Goal: Information Seeking & Learning: Learn about a topic

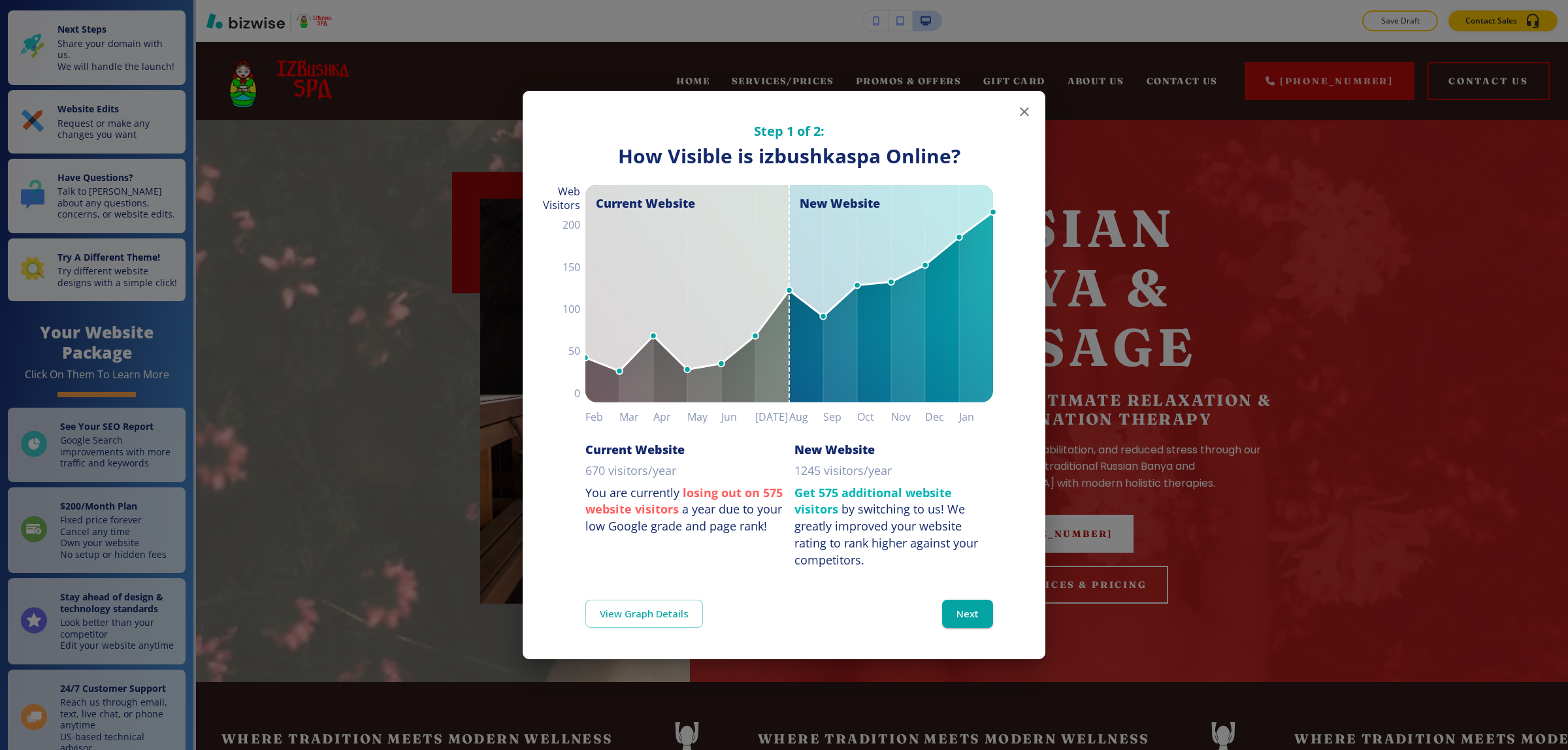
click at [1024, 105] on icon "button" at bounding box center [1024, 112] width 16 height 16
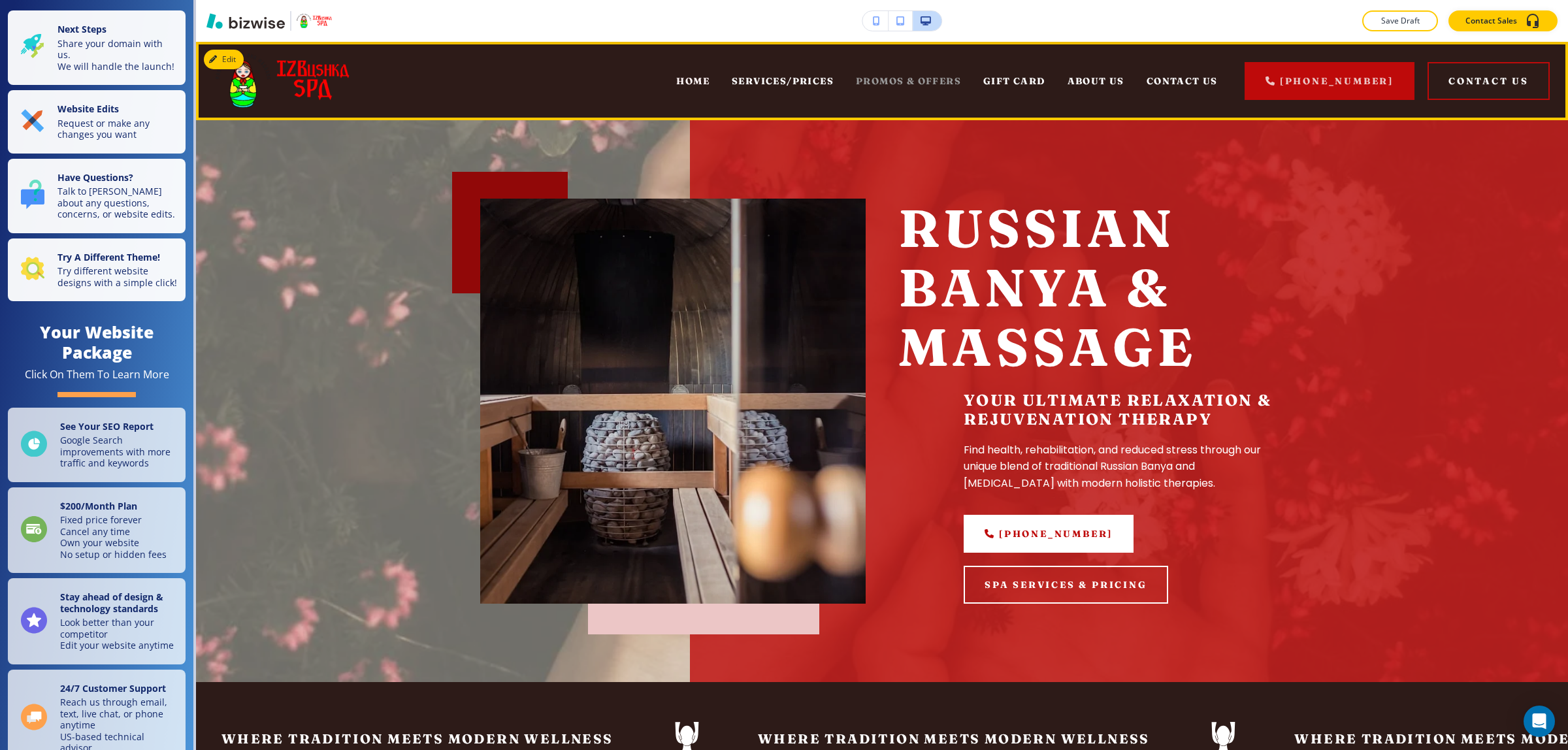
click at [900, 76] on span "PROMOS & OFFERS" at bounding box center [908, 80] width 105 height 12
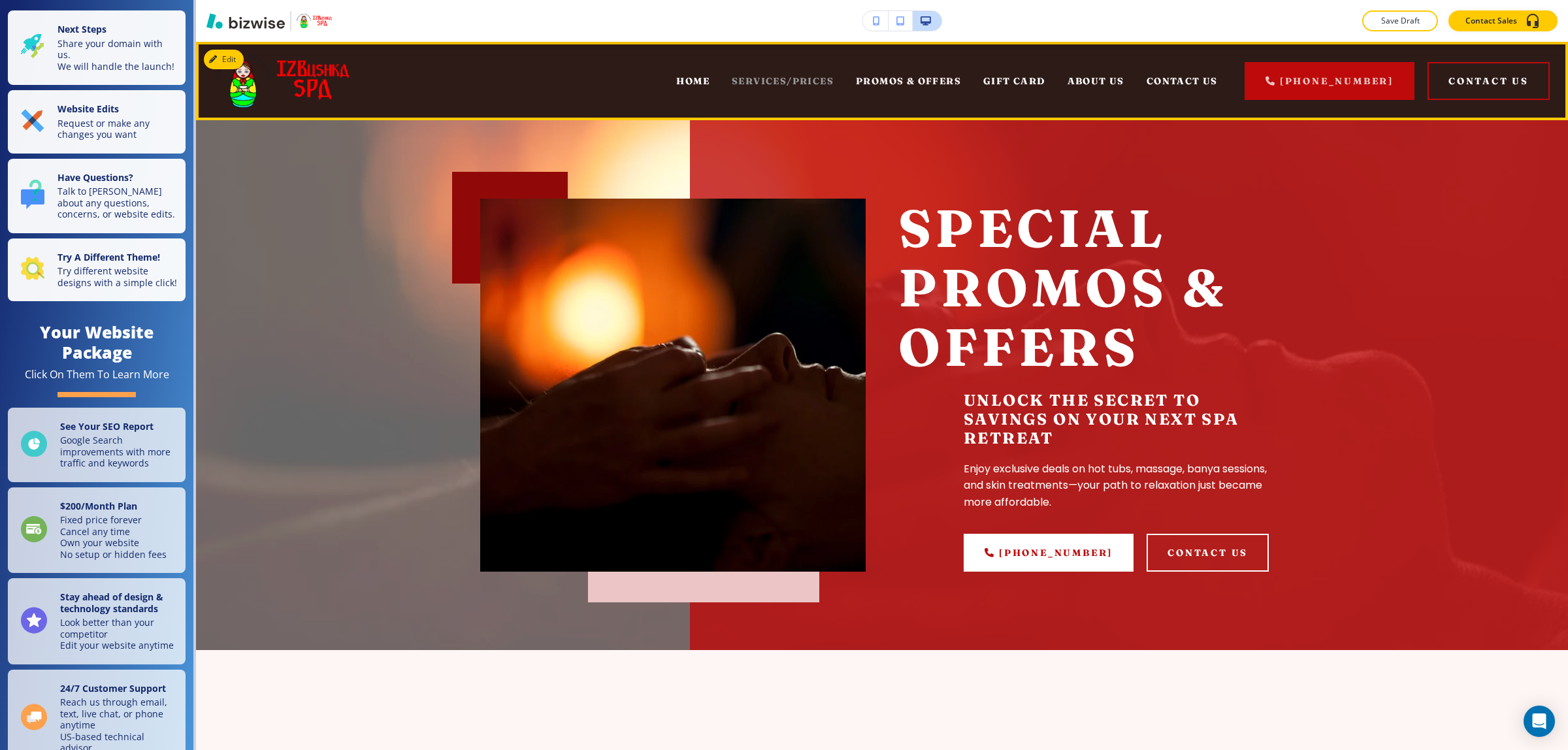
click at [799, 76] on span "SERVICES/PRICES" at bounding box center [782, 80] width 102 height 12
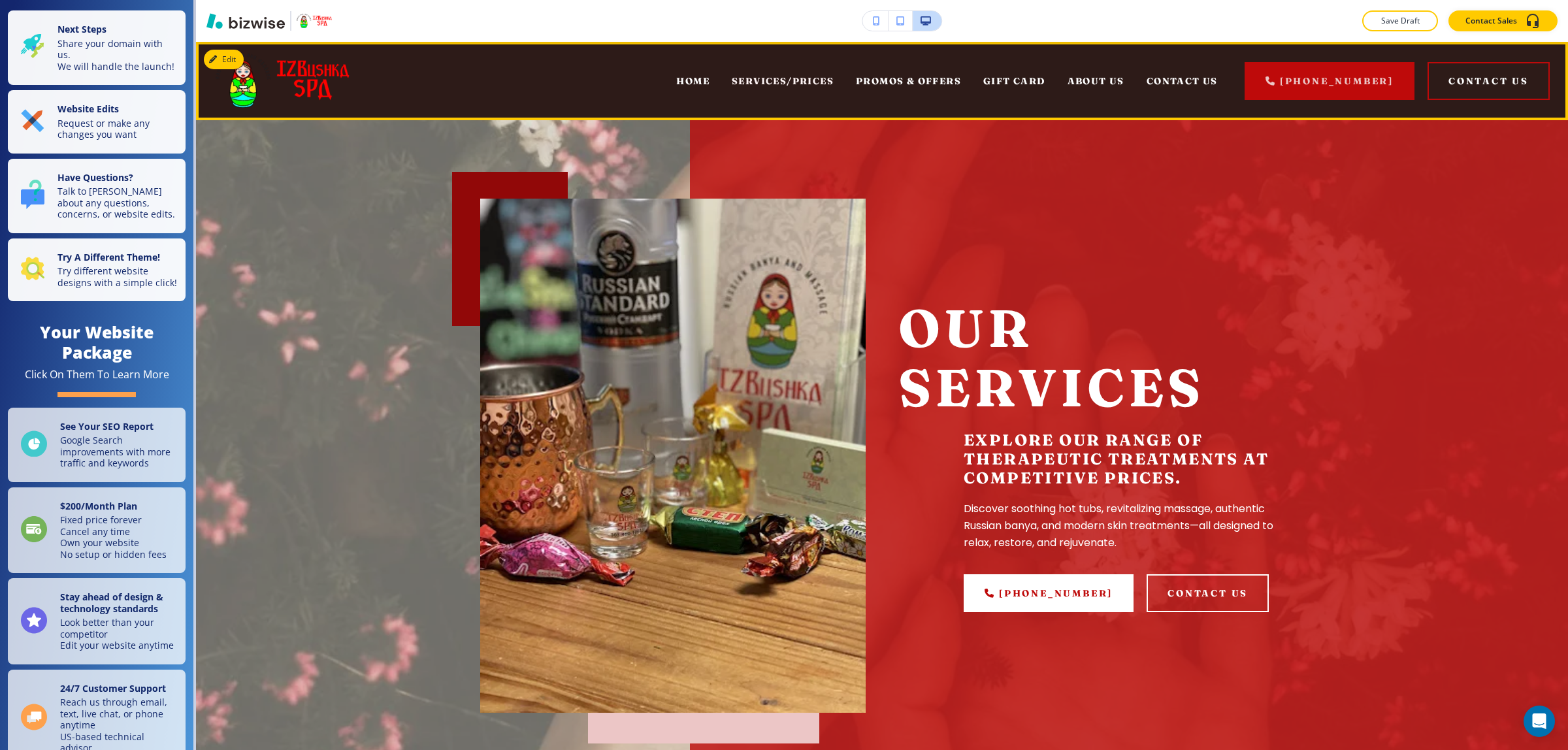
click at [1051, 90] on div "GIFT CARD" at bounding box center [1014, 80] width 84 height 52
click at [1037, 86] on span "GIFT CARD" at bounding box center [1015, 80] width 62 height 12
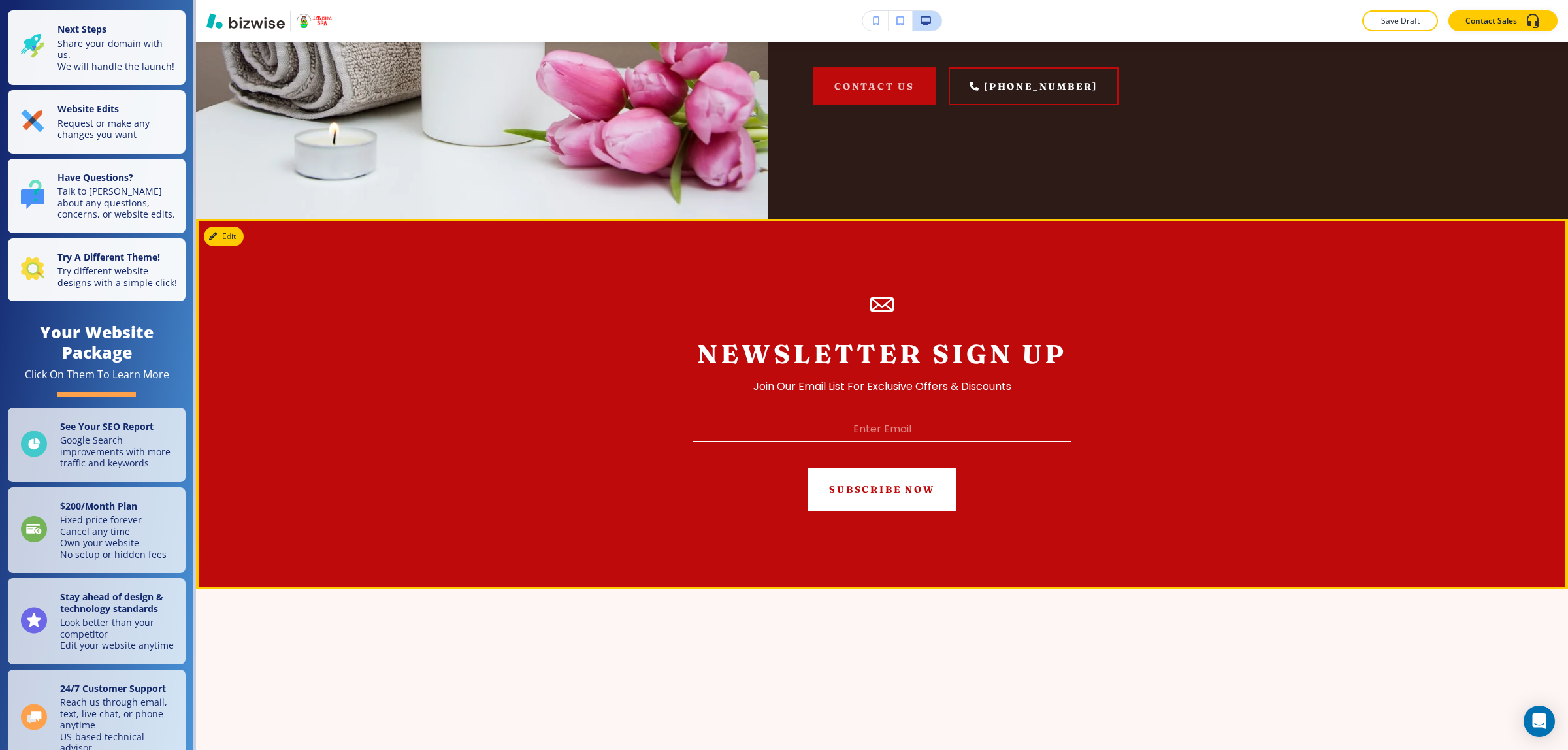
scroll to position [1225, 0]
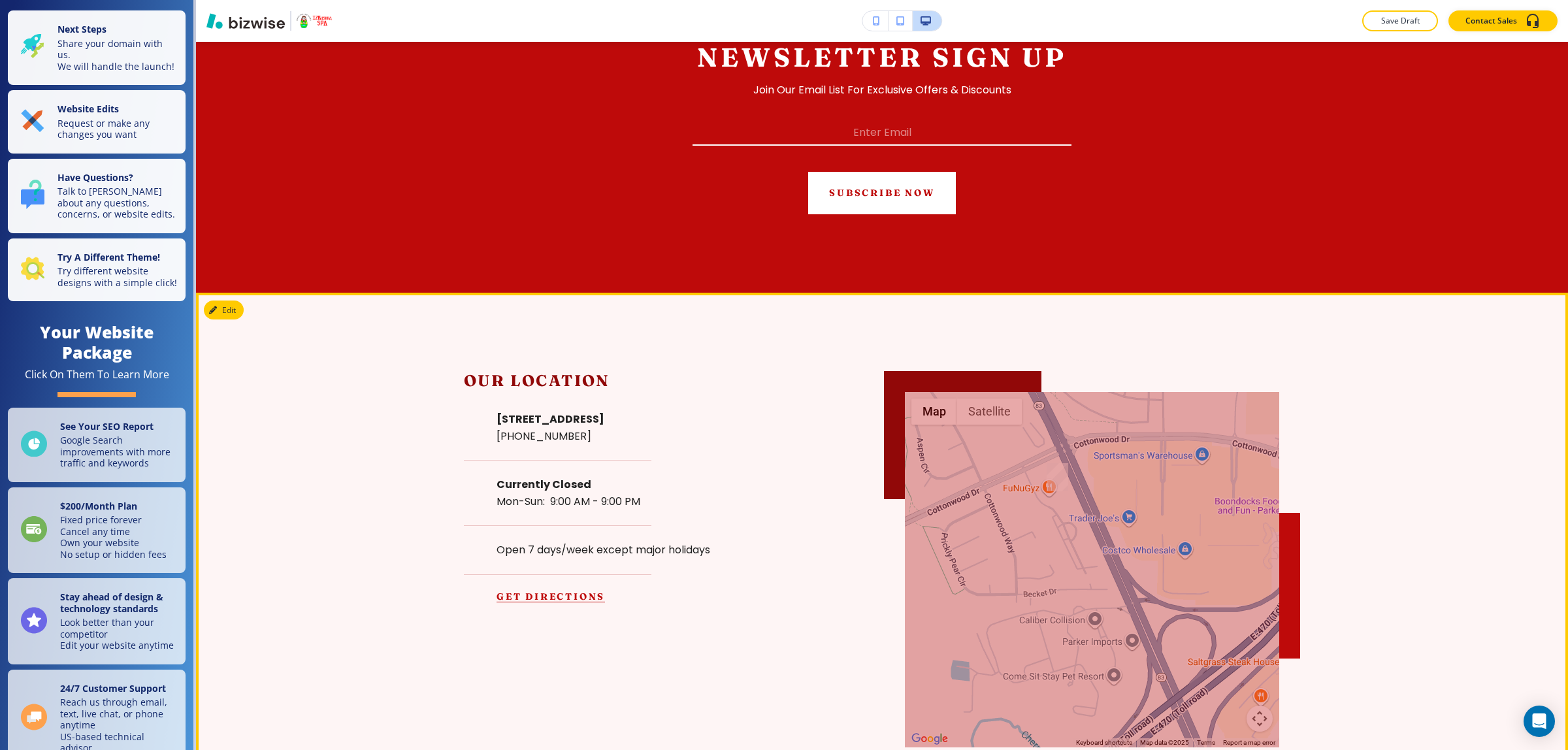
click at [1536, 357] on section "← Move left → Move right ↑ Move up ↓ Move down + Zoom in - Zoom out Home Jump l…" at bounding box center [882, 559] width 1372 height 533
click at [1535, 407] on section "← Move left → Move right ↑ Move up ↓ Move down + Zoom in - Zoom out Home Jump l…" at bounding box center [882, 559] width 1372 height 533
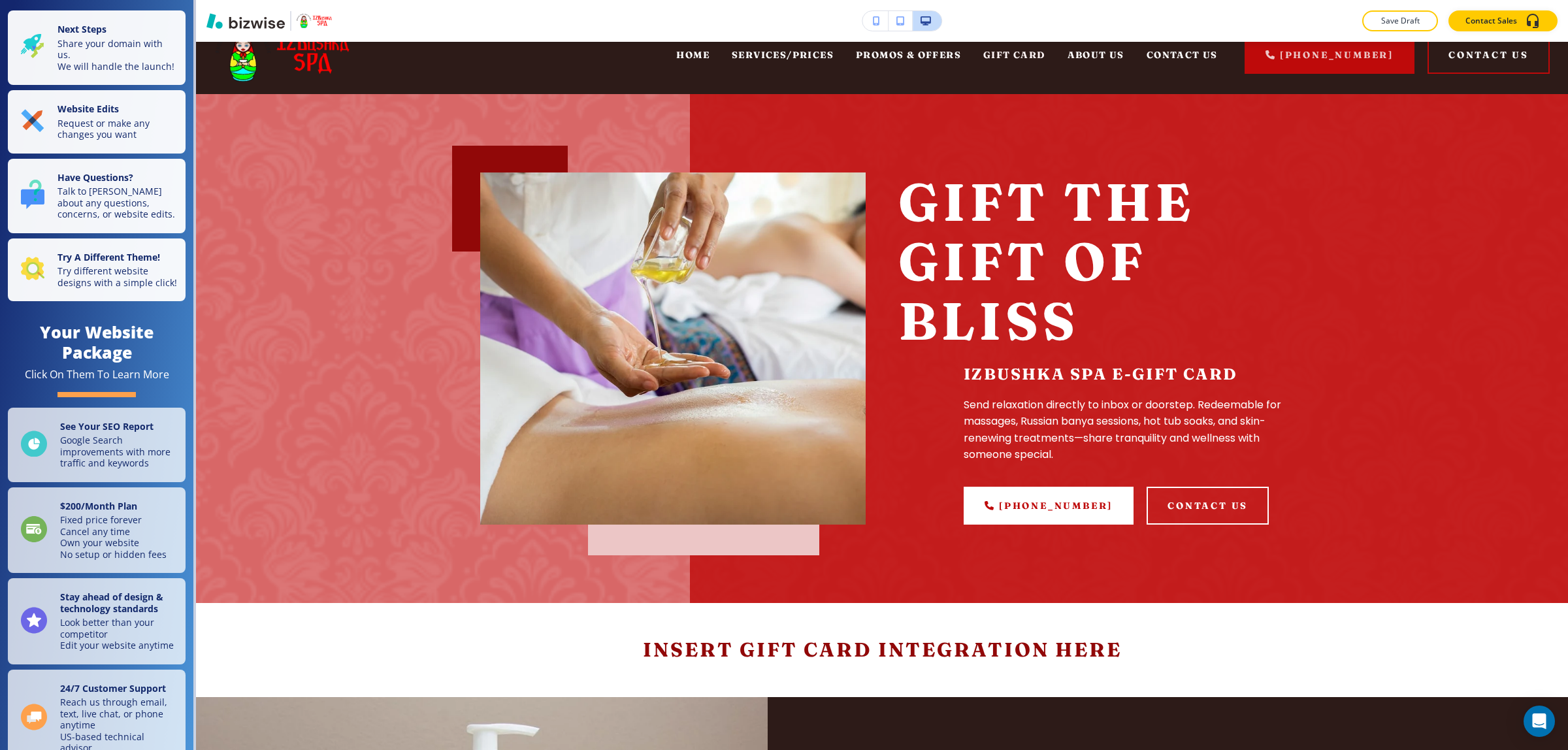
scroll to position [0, 0]
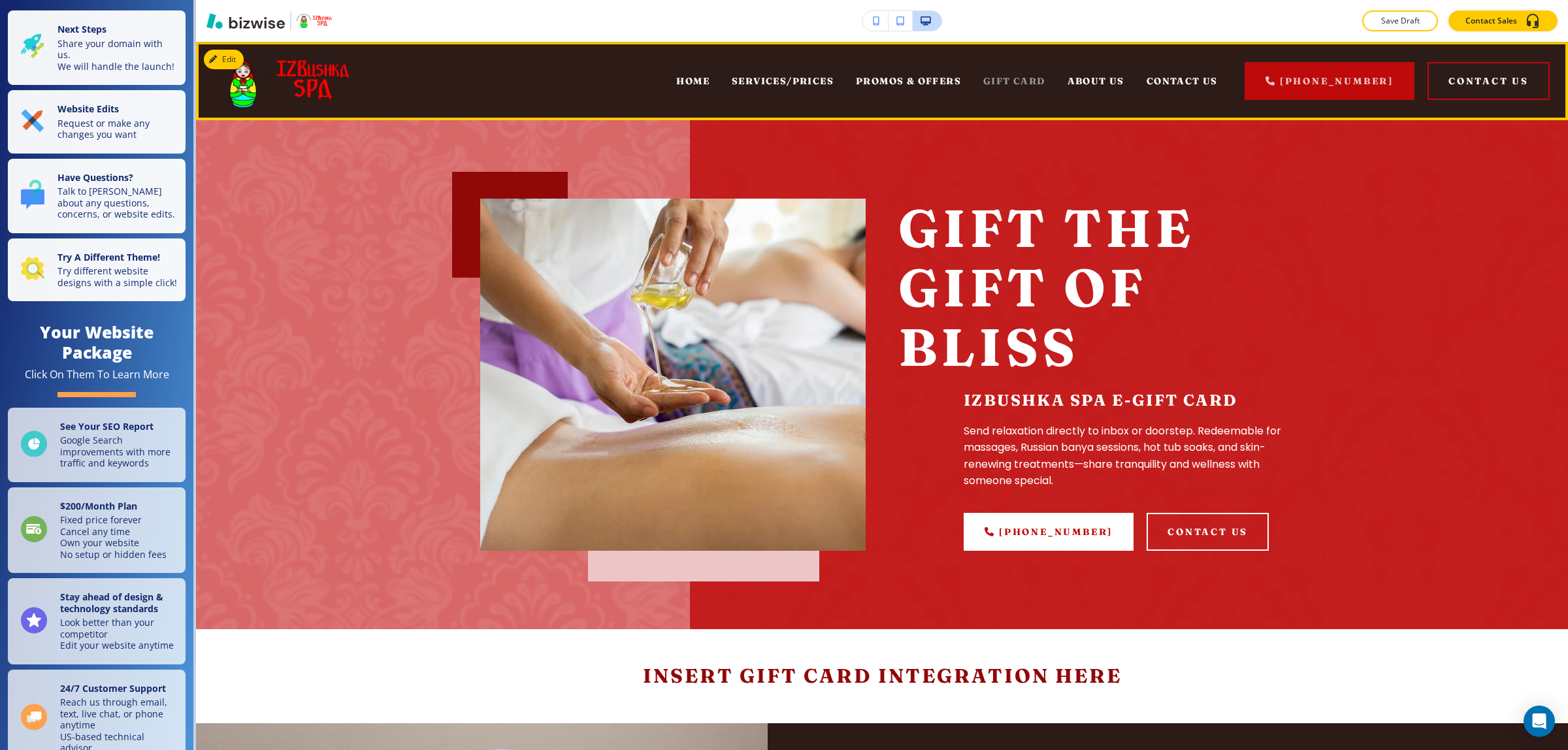
click at [1016, 86] on span "GIFT CARD" at bounding box center [1015, 80] width 62 height 12
click at [792, 75] on span "SERVICES/PRICES" at bounding box center [782, 80] width 102 height 12
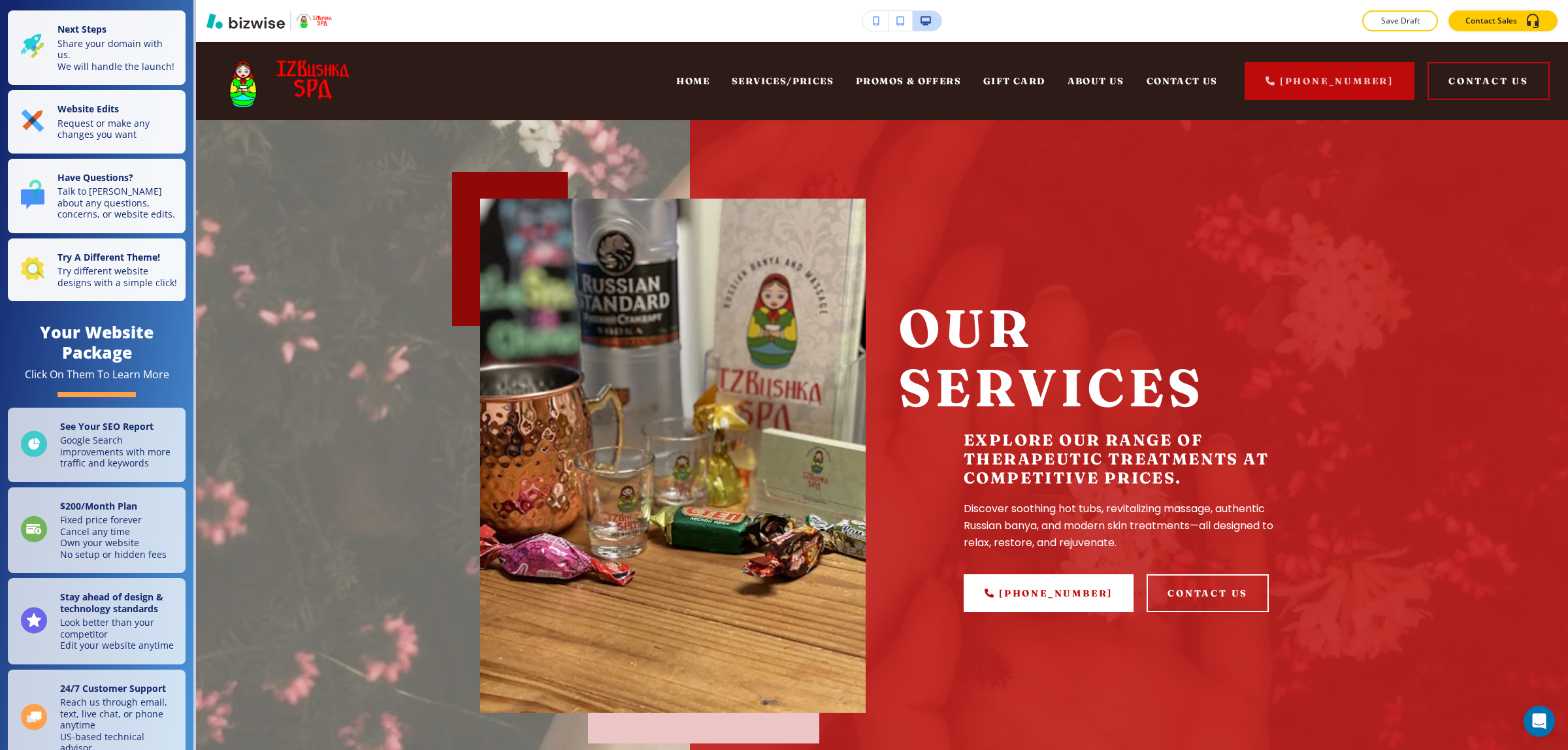
drag, startPoint x: 778, startPoint y: 422, endPoint x: 759, endPoint y: 245, distance: 178.0
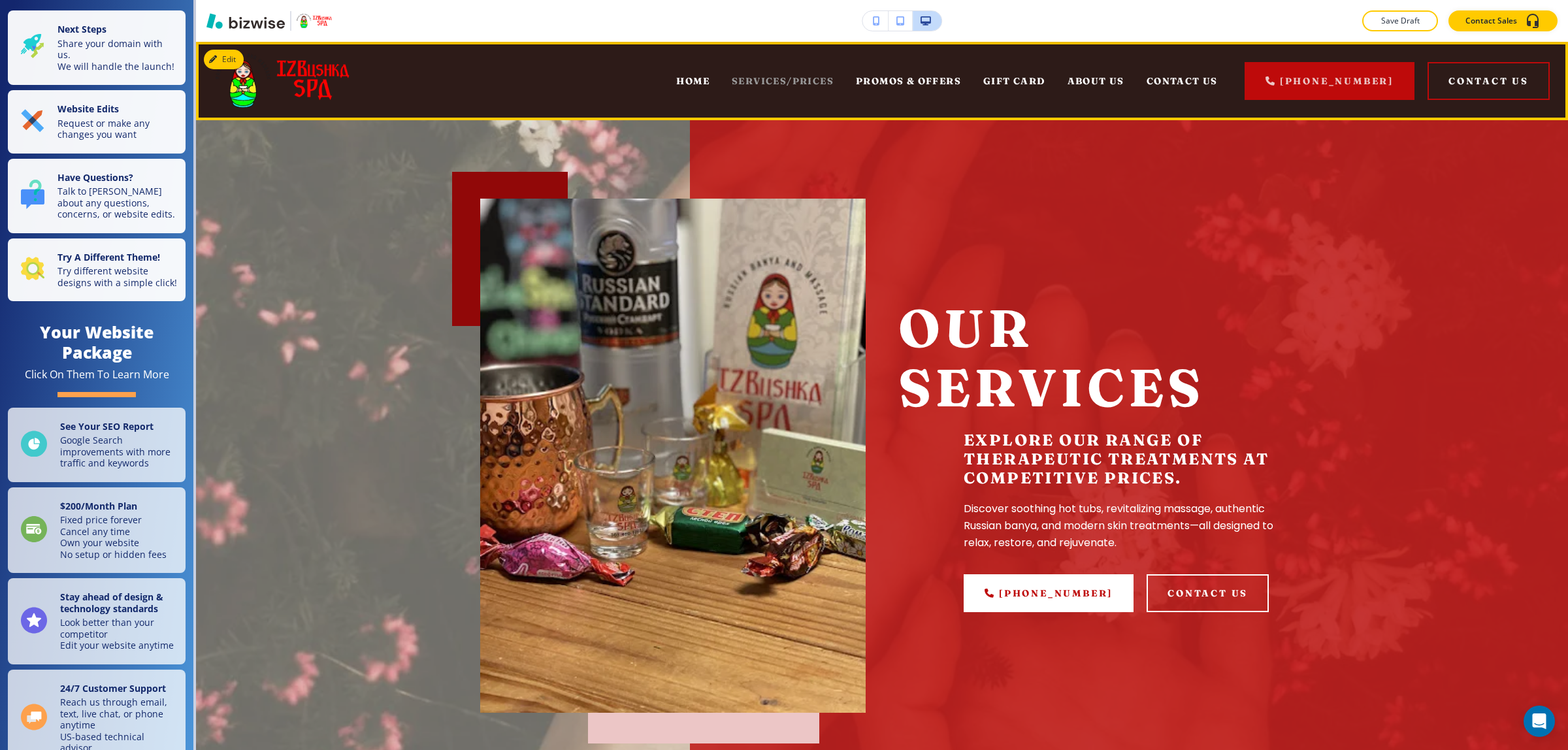
click at [809, 76] on span "SERVICES/PRICES" at bounding box center [782, 80] width 102 height 12
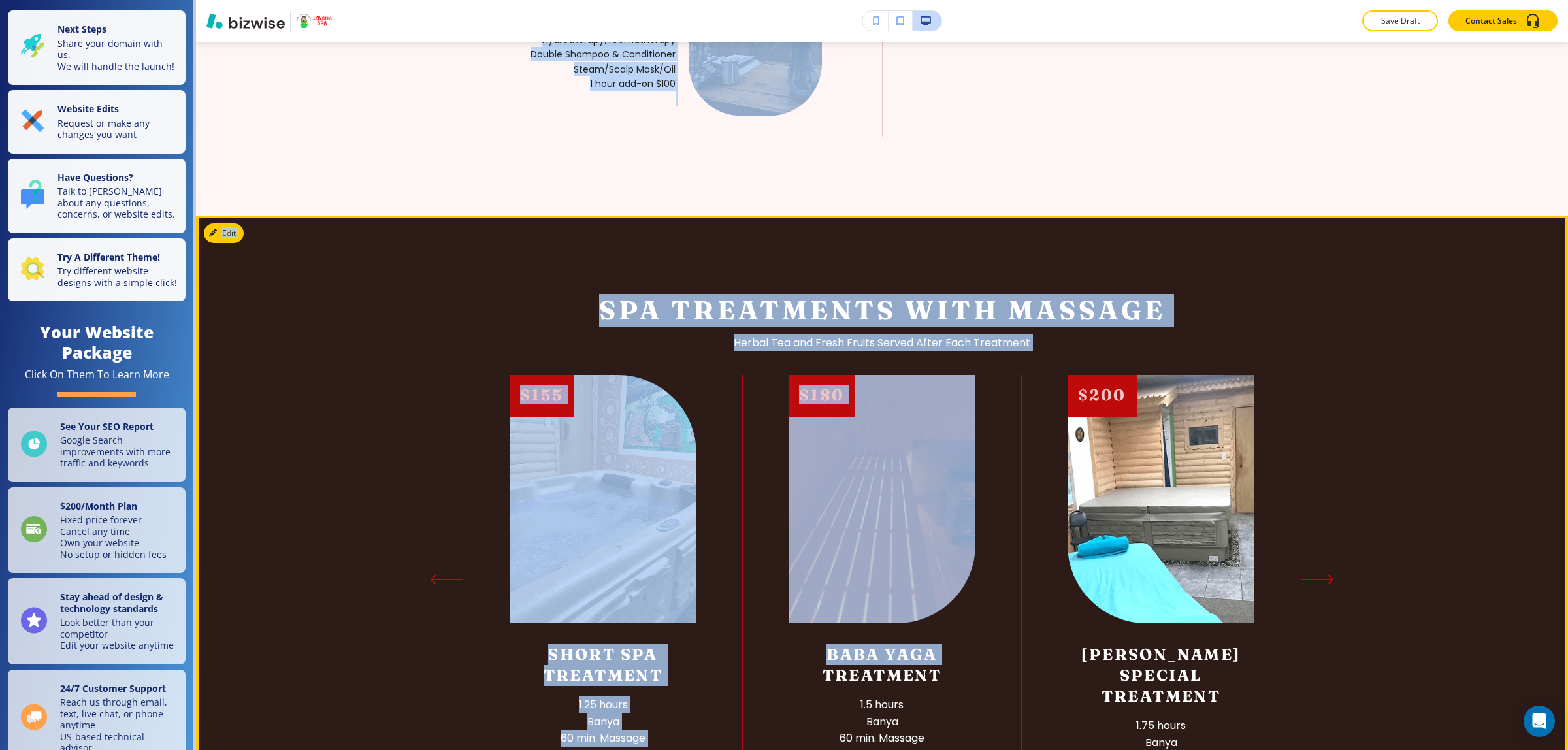
scroll to position [1715, 0]
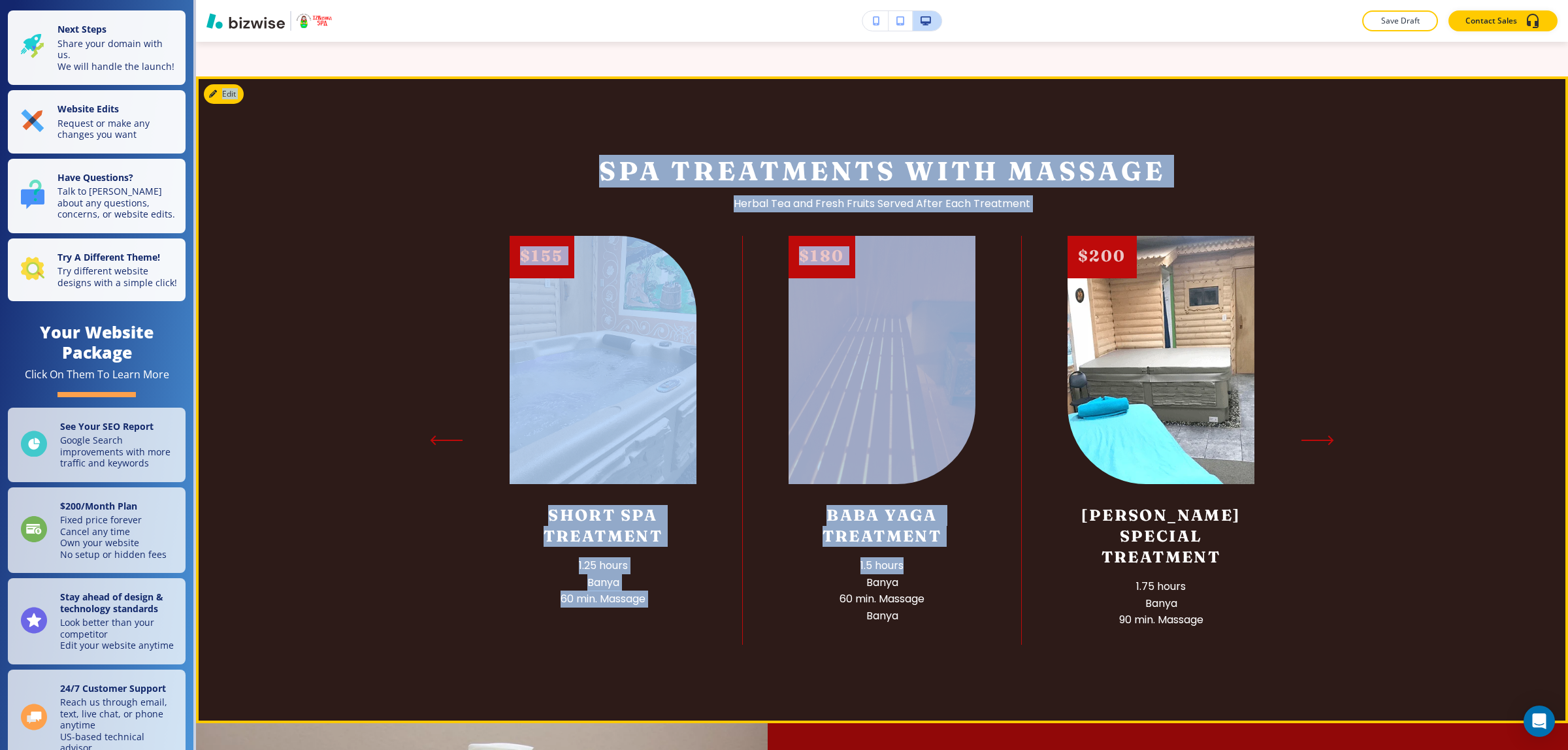
drag, startPoint x: 892, startPoint y: 322, endPoint x: 984, endPoint y: 549, distance: 244.9
click at [984, 549] on main "Edit Our Services Explore our range of therapeutic treatments at competitive pr…" at bounding box center [882, 570] width 1372 height 4329
click at [984, 549] on div "$180 Baba Yaga Treatment 1.5 hours Banya 60 min. Massage Banya" at bounding box center [882, 440] width 279 height 409
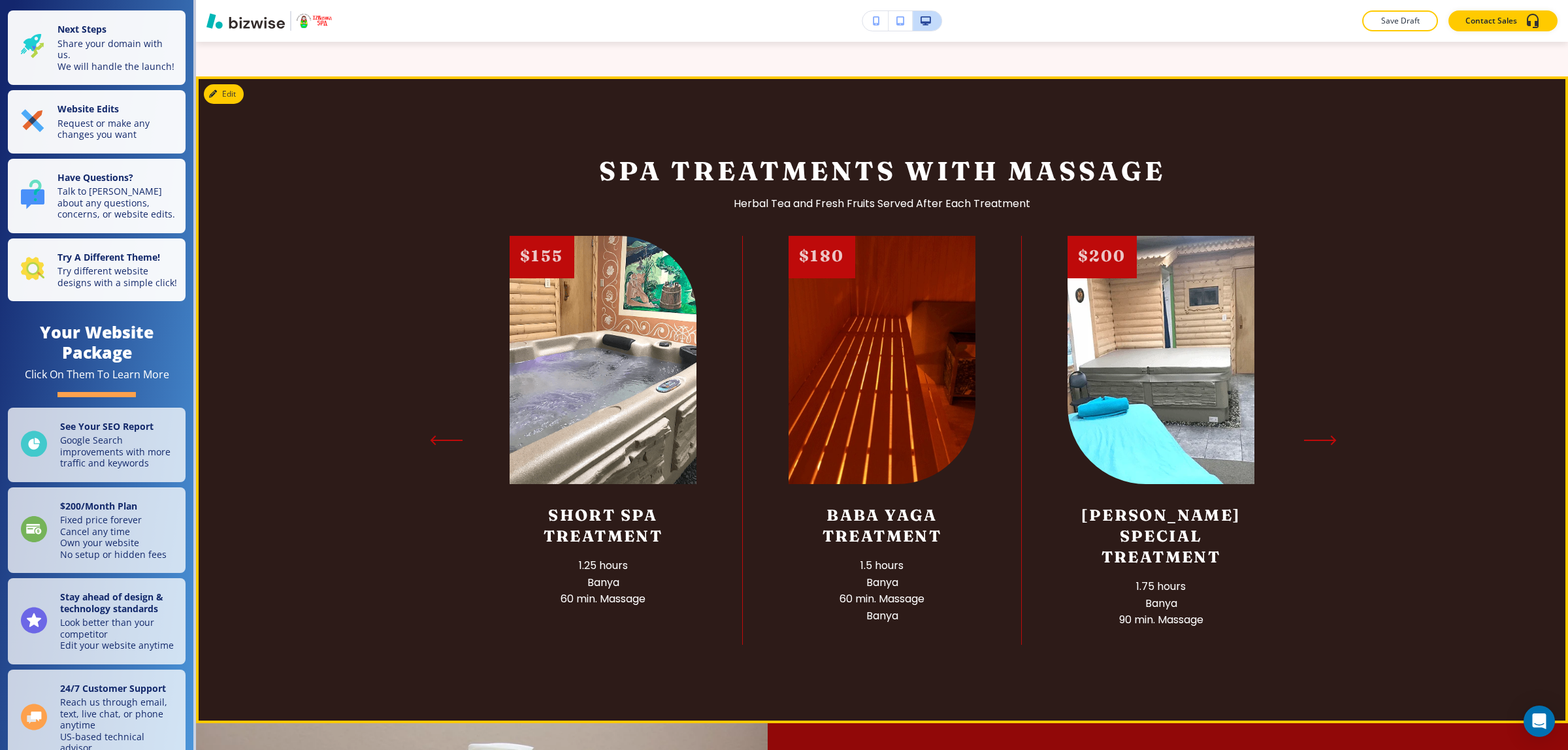
click at [1307, 446] on icon "Next Slide" at bounding box center [1321, 439] width 33 height 10
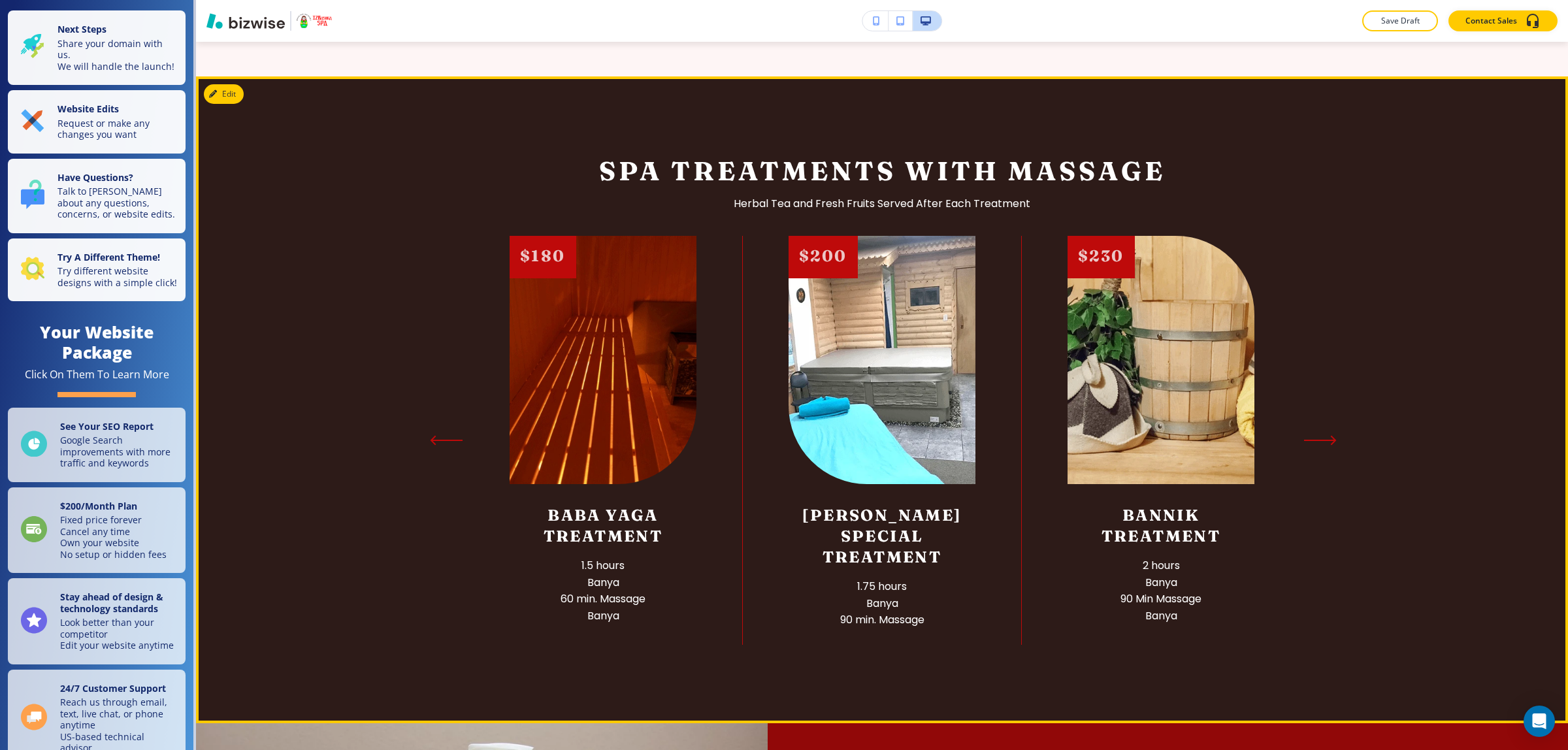
click at [1307, 446] on icon "Next Slide" at bounding box center [1321, 439] width 33 height 10
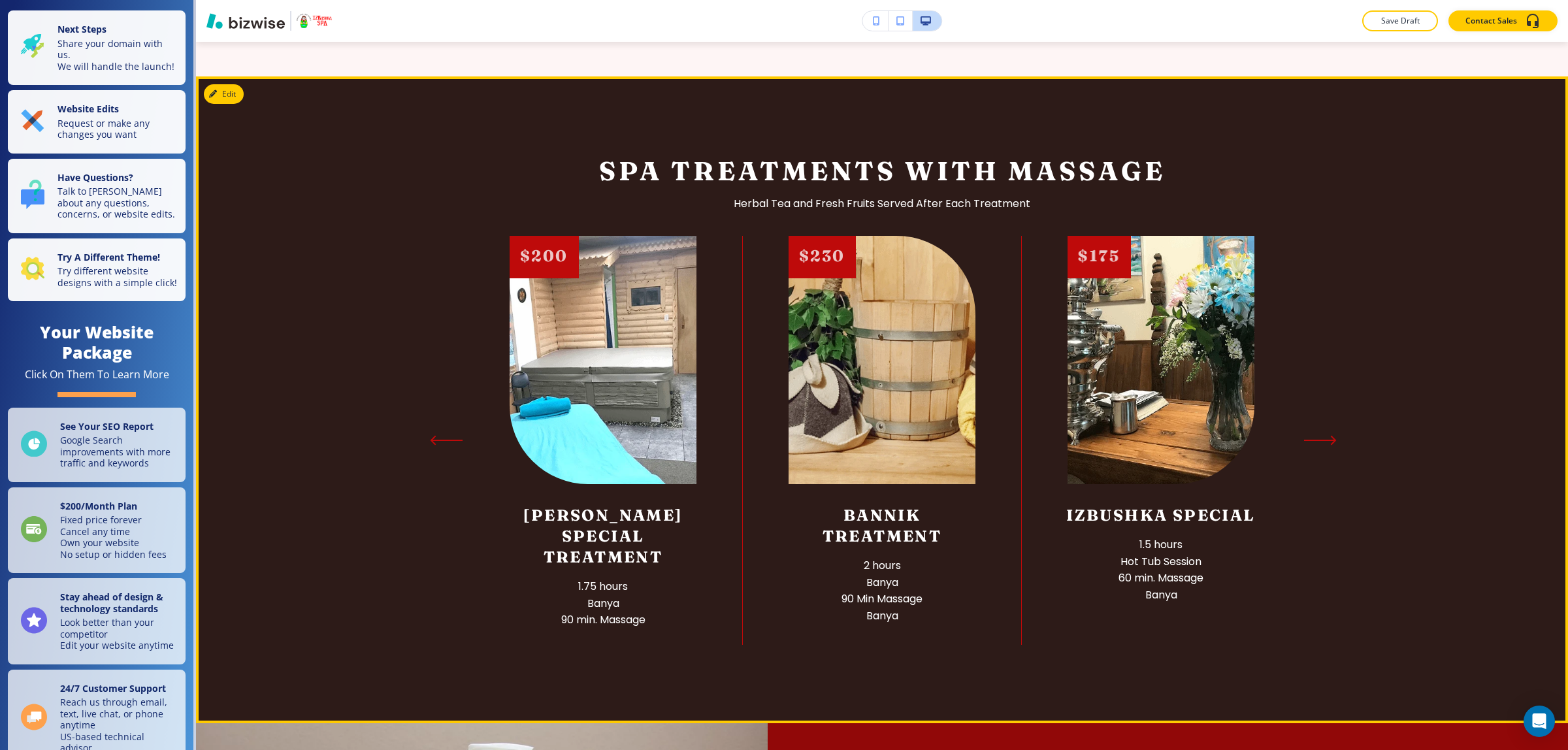
click at [1307, 446] on icon "Next Slide" at bounding box center [1321, 439] width 33 height 10
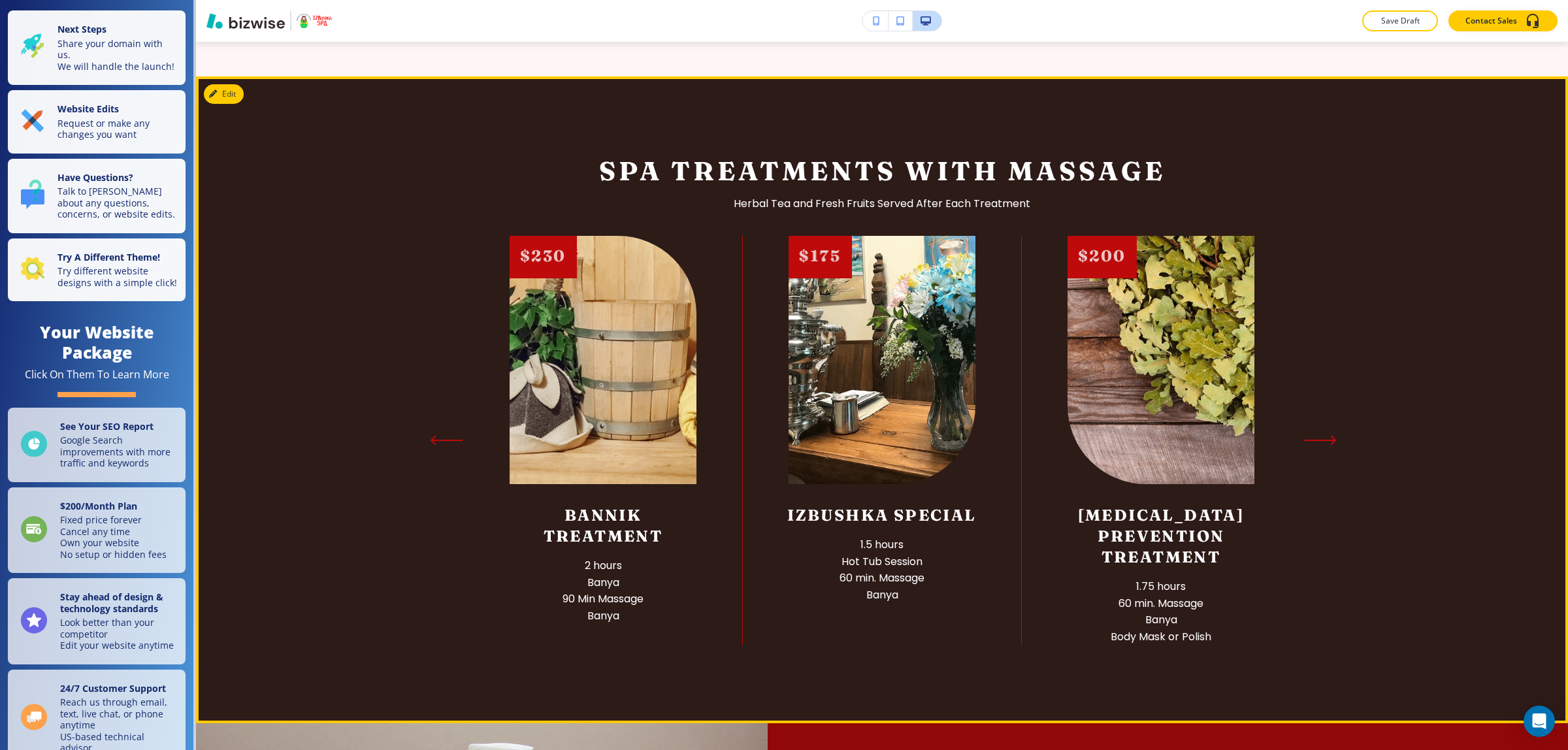
click at [1307, 446] on icon "Next Slide" at bounding box center [1321, 439] width 33 height 10
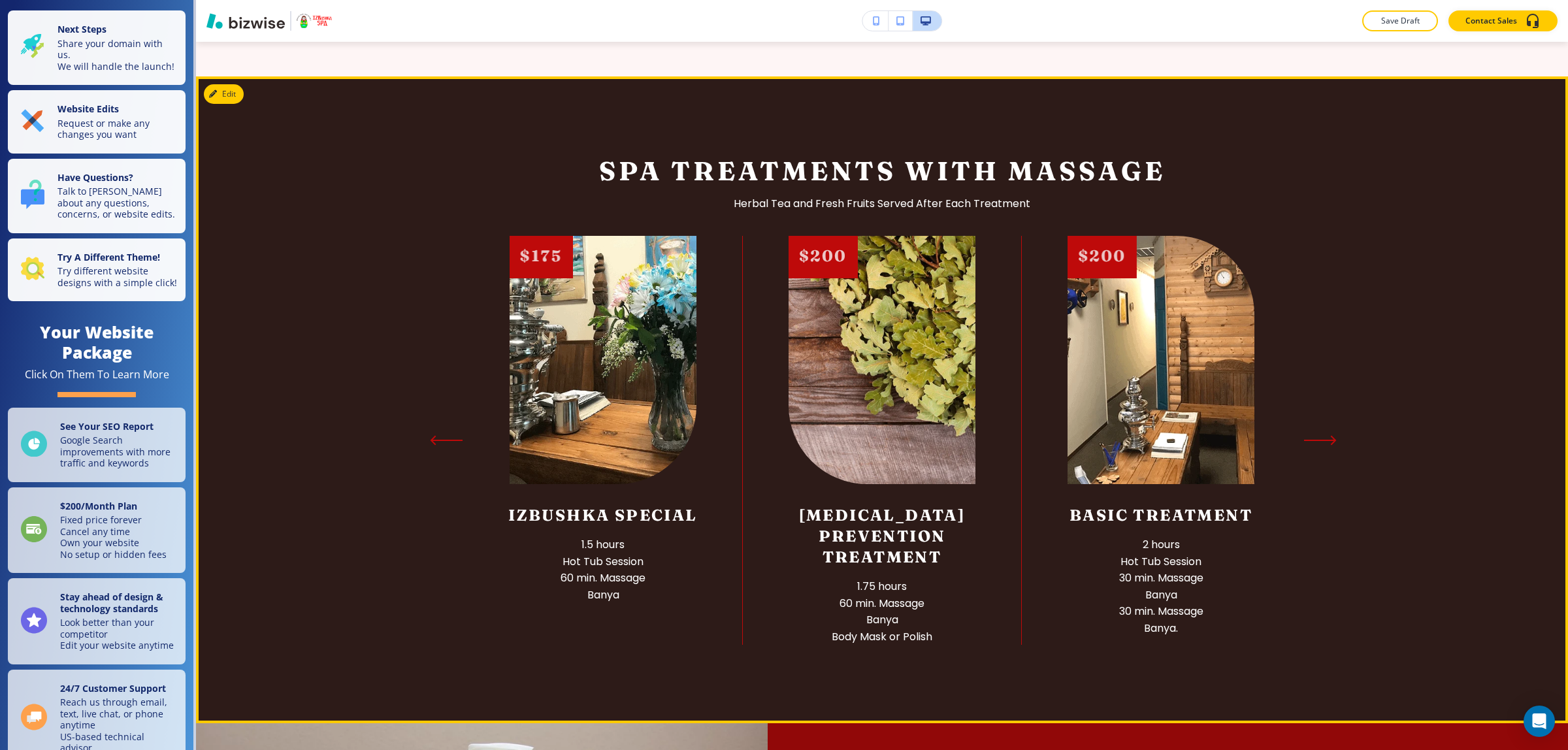
click at [1307, 446] on icon "Next Slide" at bounding box center [1321, 439] width 33 height 10
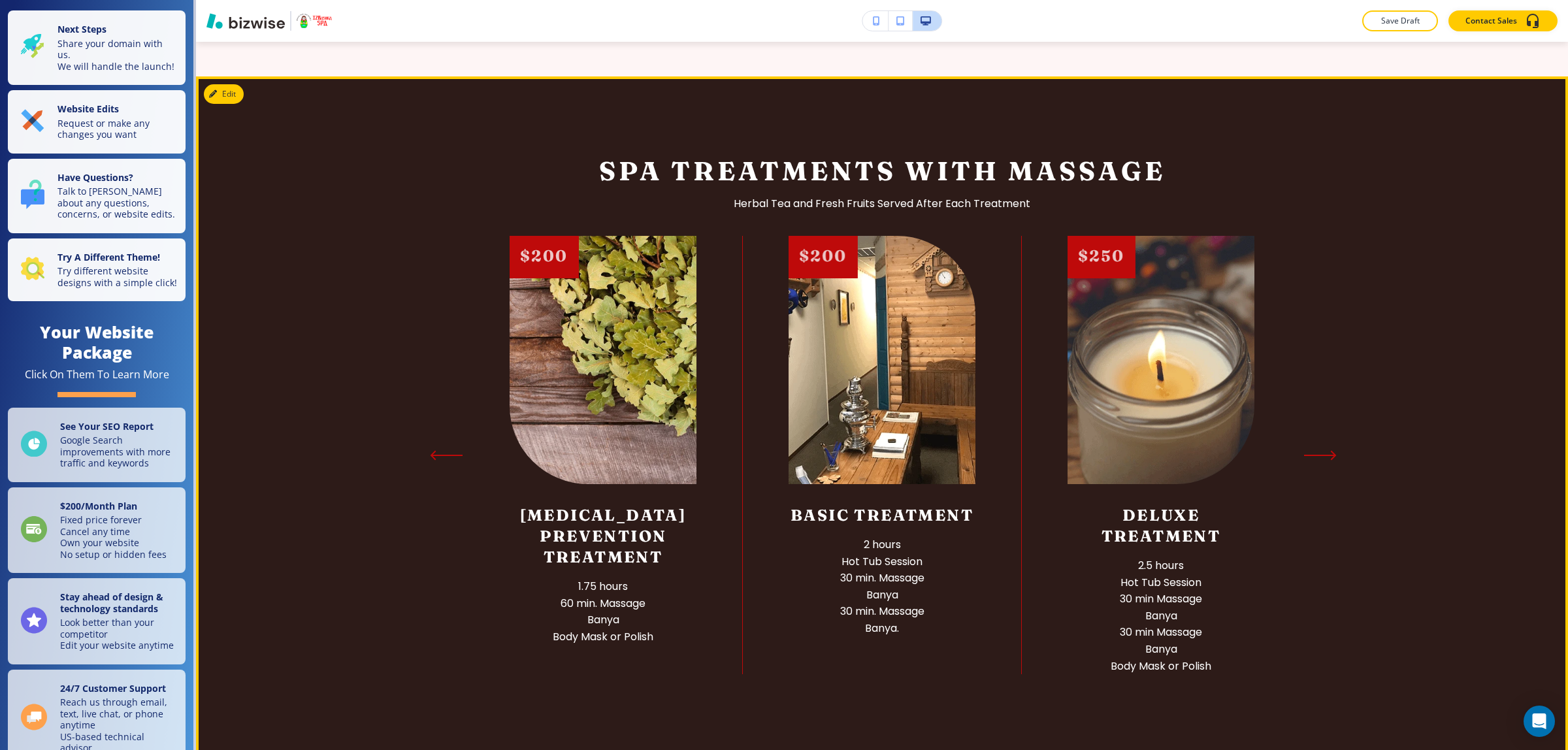
click at [1307, 460] on icon "Next Slide" at bounding box center [1321, 454] width 33 height 10
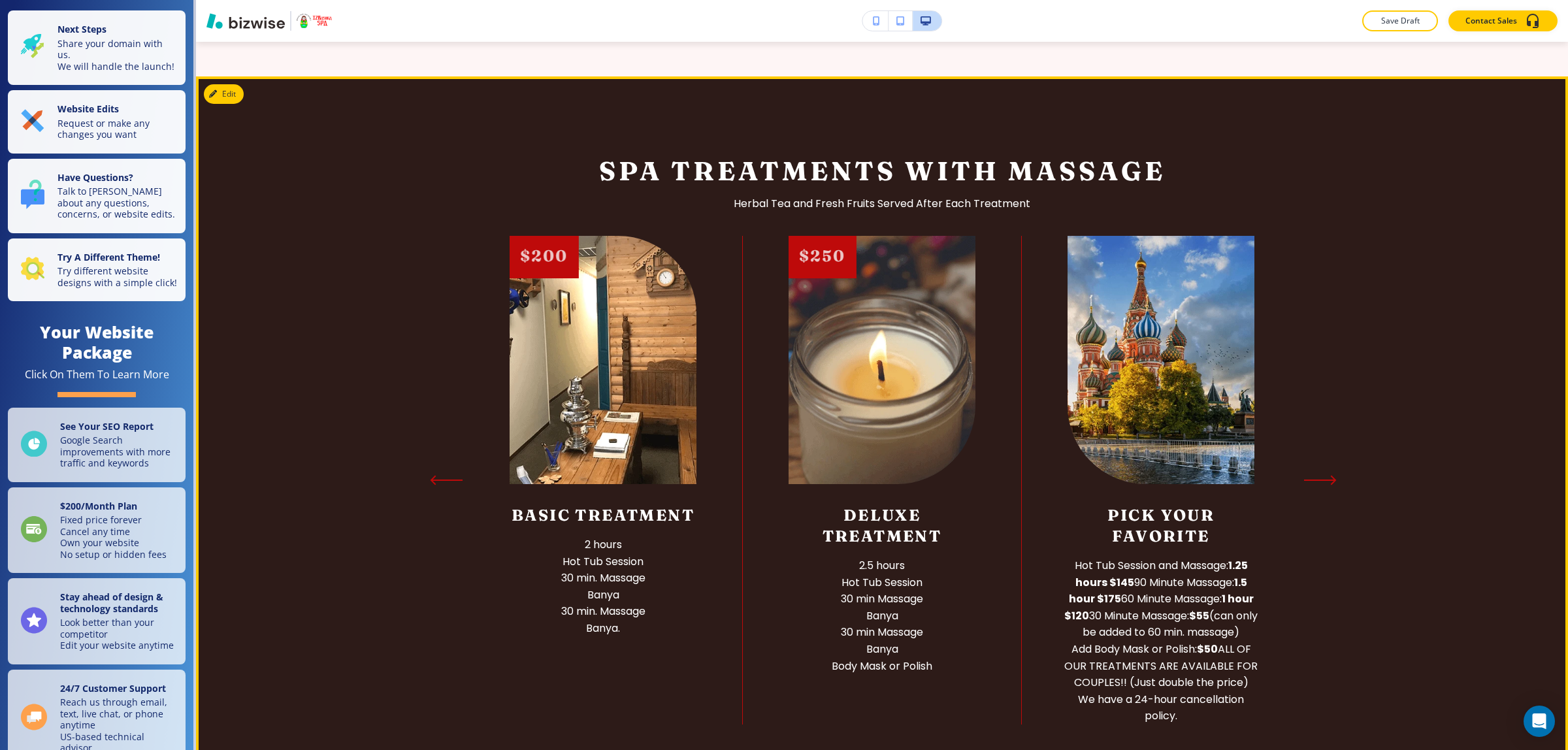
click at [1307, 478] on icon "Next Slide" at bounding box center [1321, 480] width 33 height 10
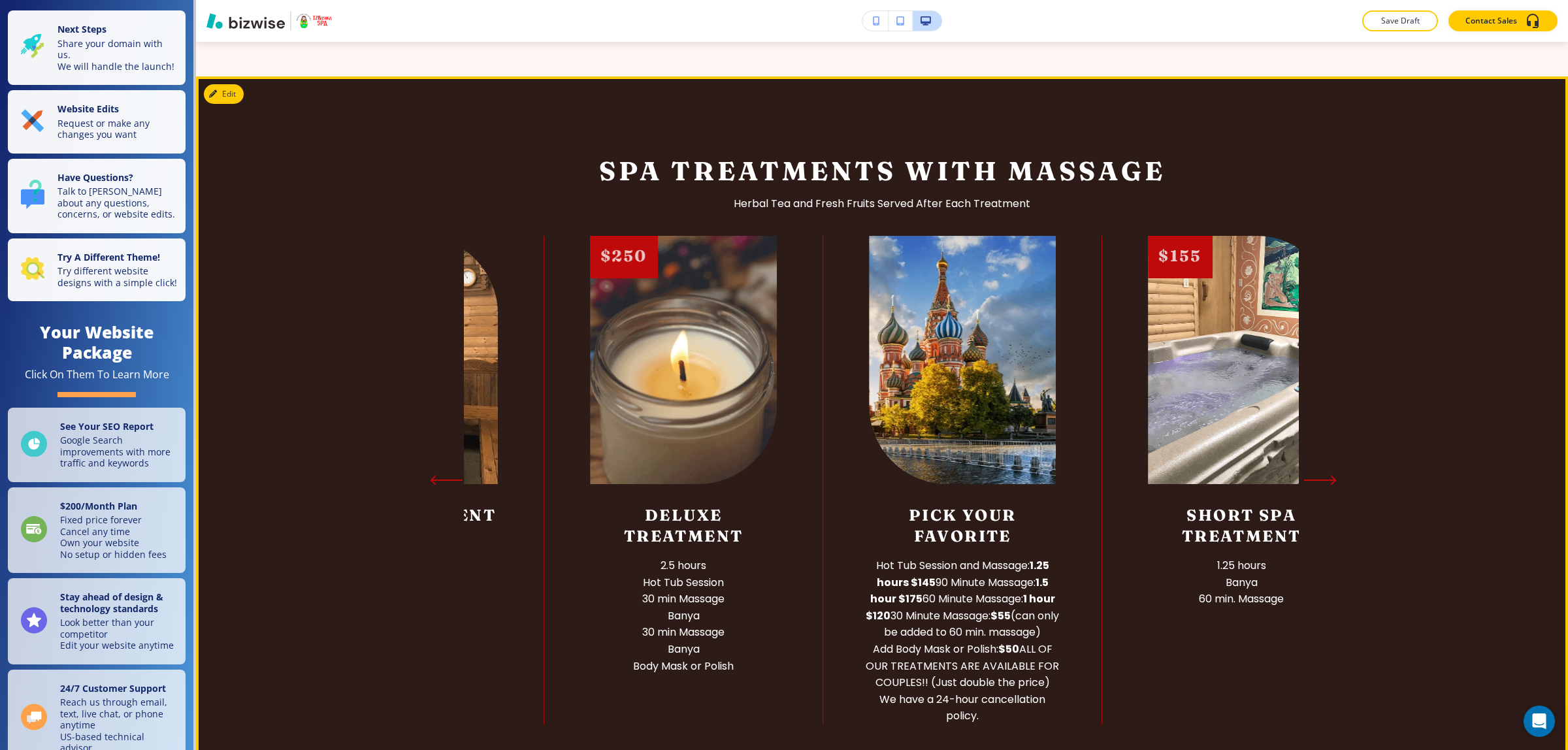
click at [1307, 478] on icon "Next Slide" at bounding box center [1321, 480] width 33 height 10
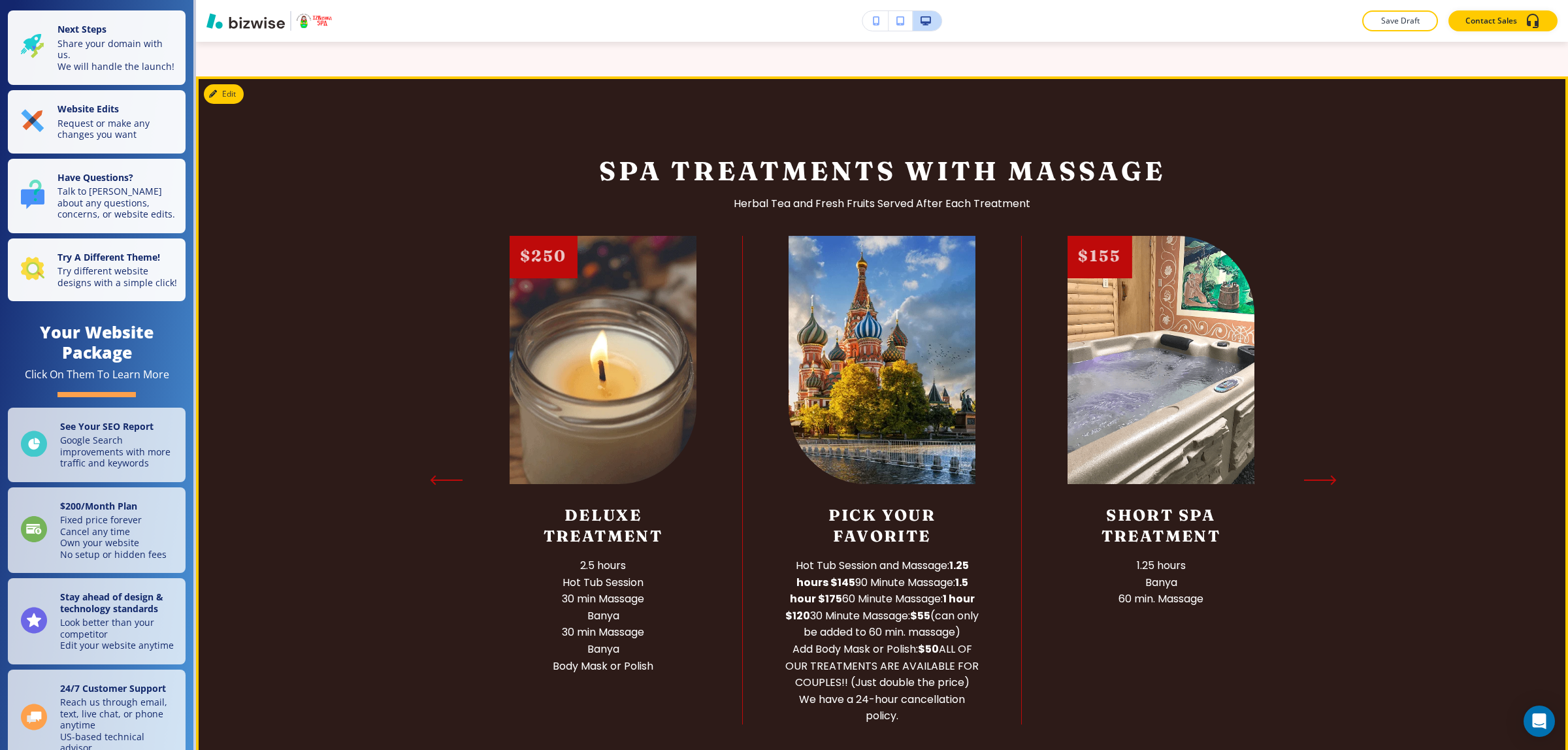
click at [1307, 478] on icon "Next Slide" at bounding box center [1321, 480] width 33 height 10
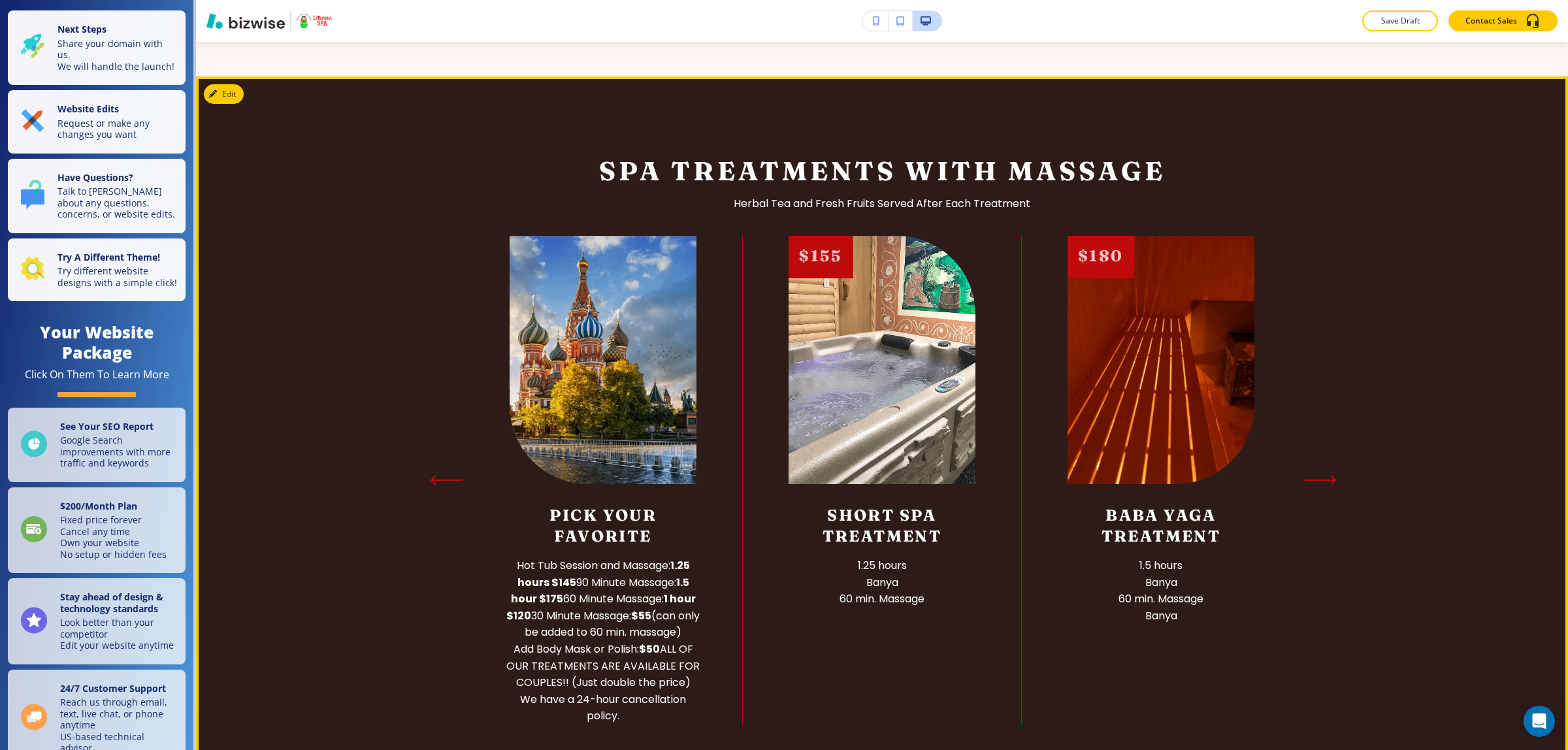
click at [1307, 478] on icon "Next Slide" at bounding box center [1321, 480] width 33 height 10
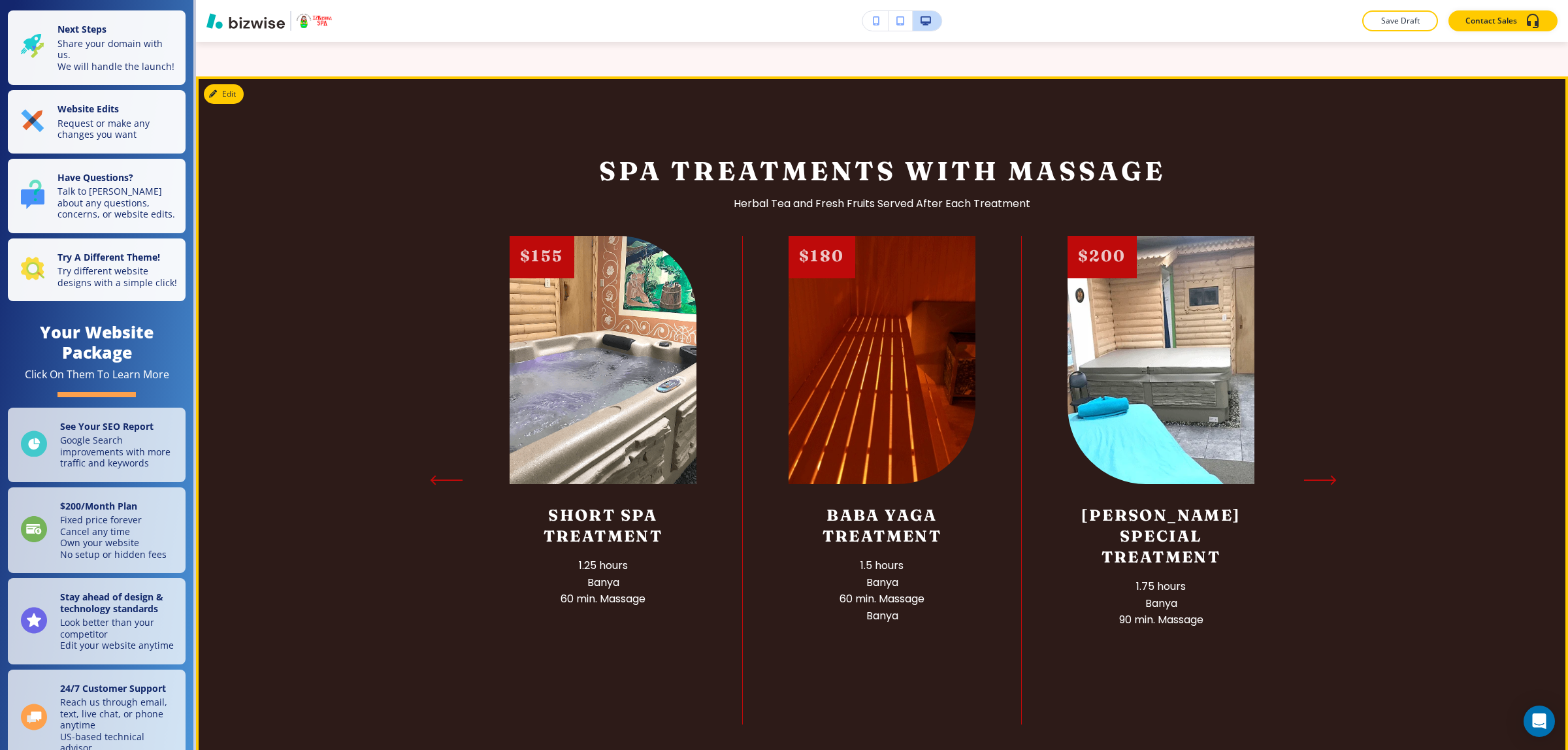
click at [1307, 478] on icon "Next Slide" at bounding box center [1321, 480] width 33 height 10
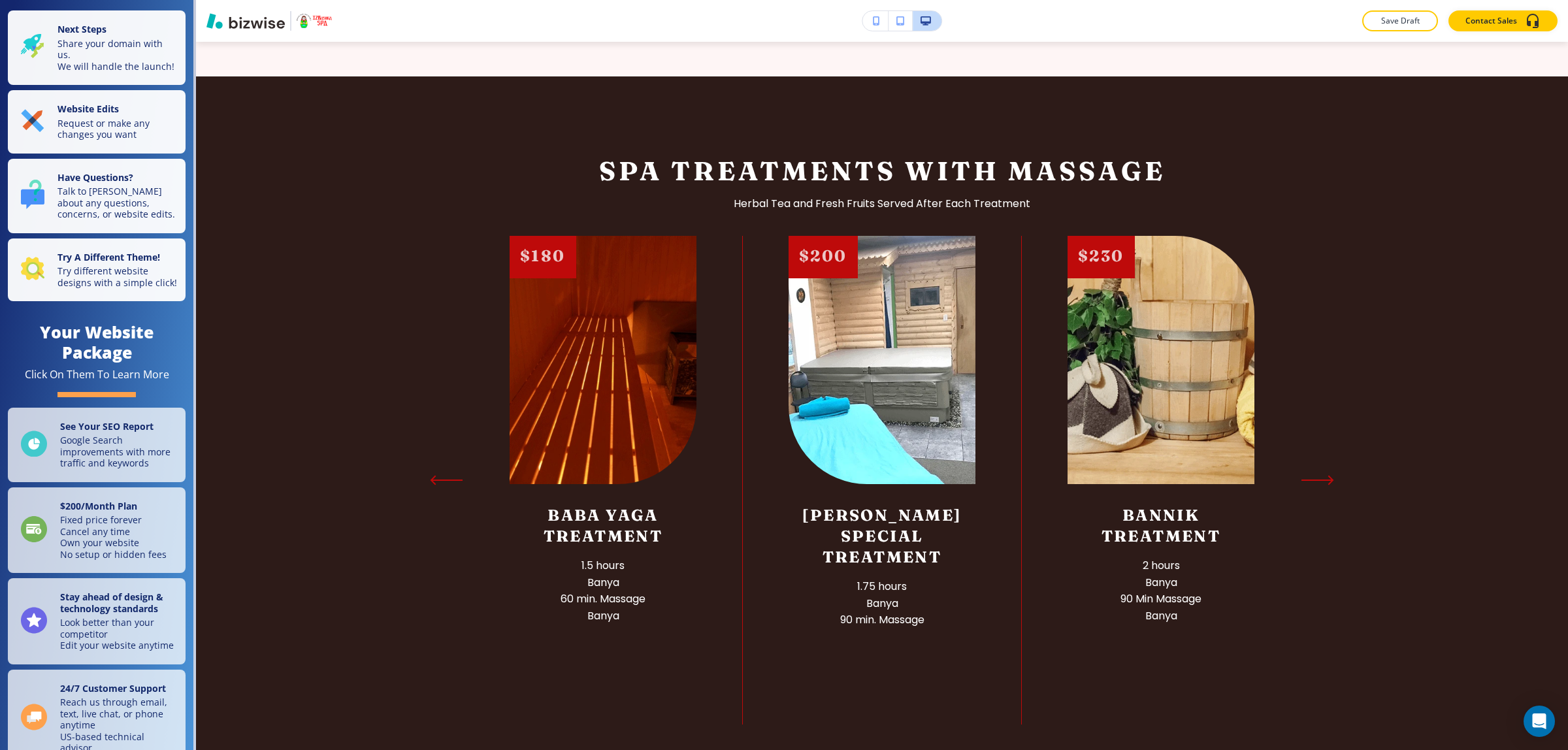
click at [1307, 524] on section "Spa Treatments With Massage Herbal Tea and Fresh Fruits Served After Each Treat…" at bounding box center [882, 439] width 1372 height 727
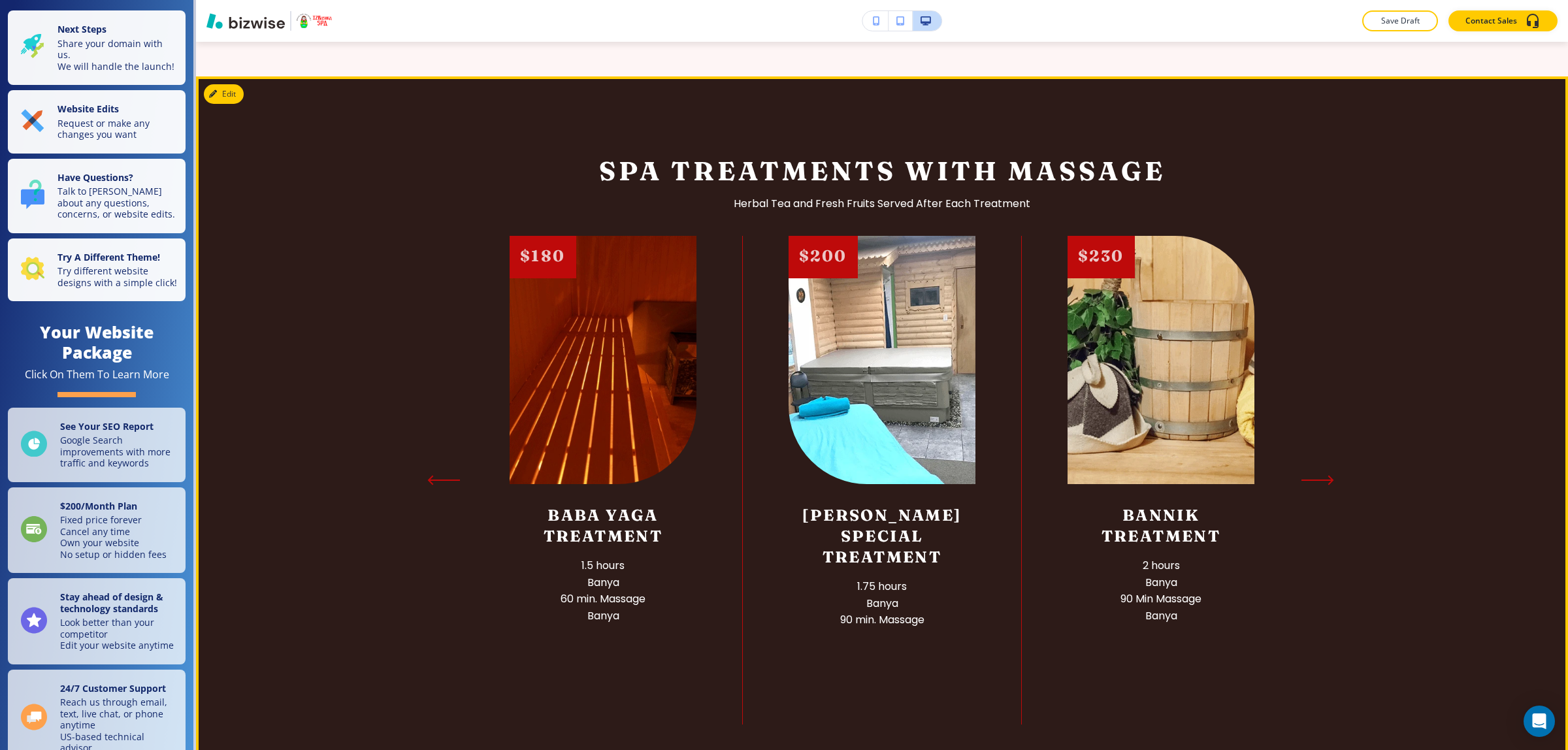
click at [450, 475] on icon "Previous Slide" at bounding box center [443, 480] width 33 height 10
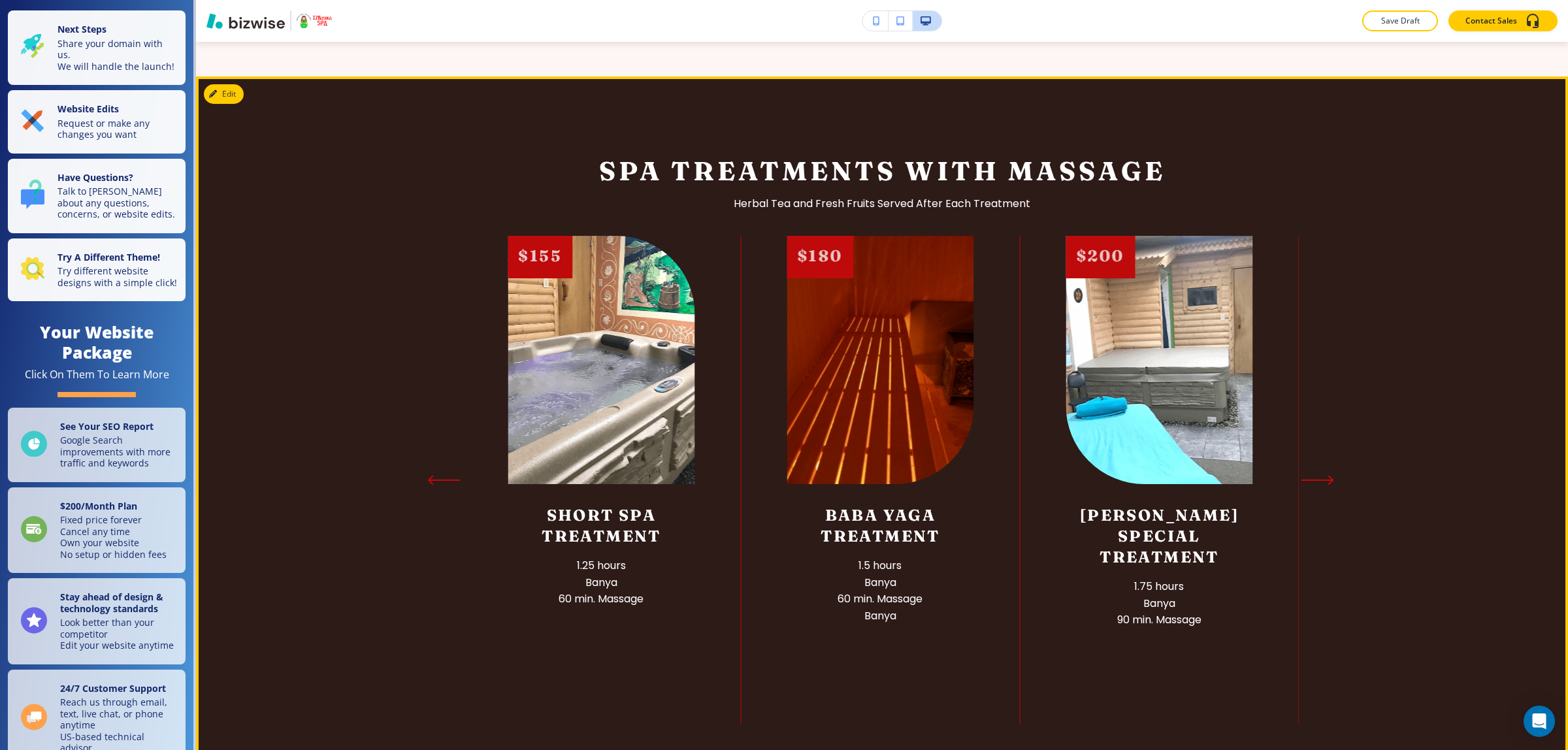
click at [446, 482] on icon "Previous Slide" at bounding box center [443, 480] width 33 height 10
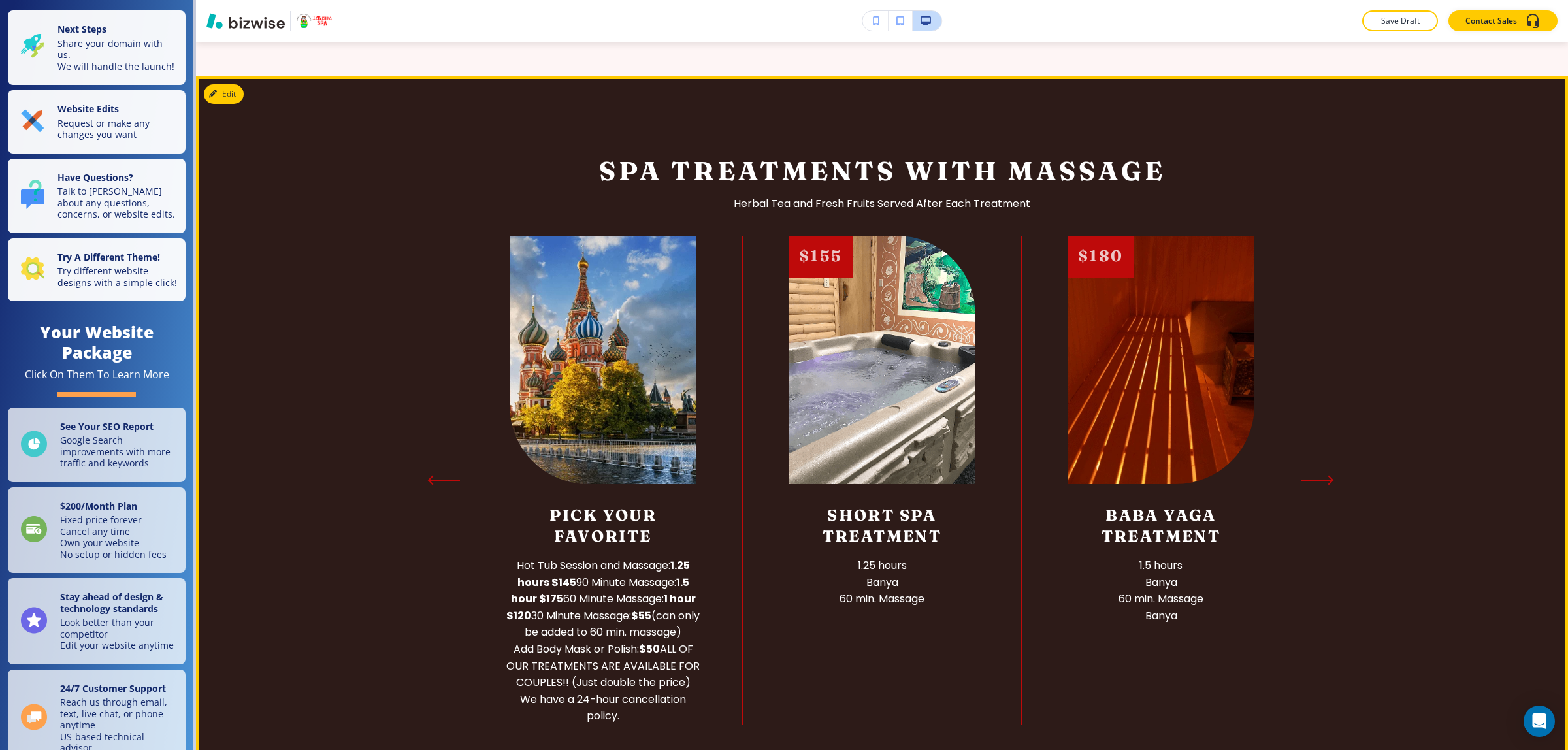
click at [446, 482] on icon "Previous Slide" at bounding box center [443, 480] width 33 height 10
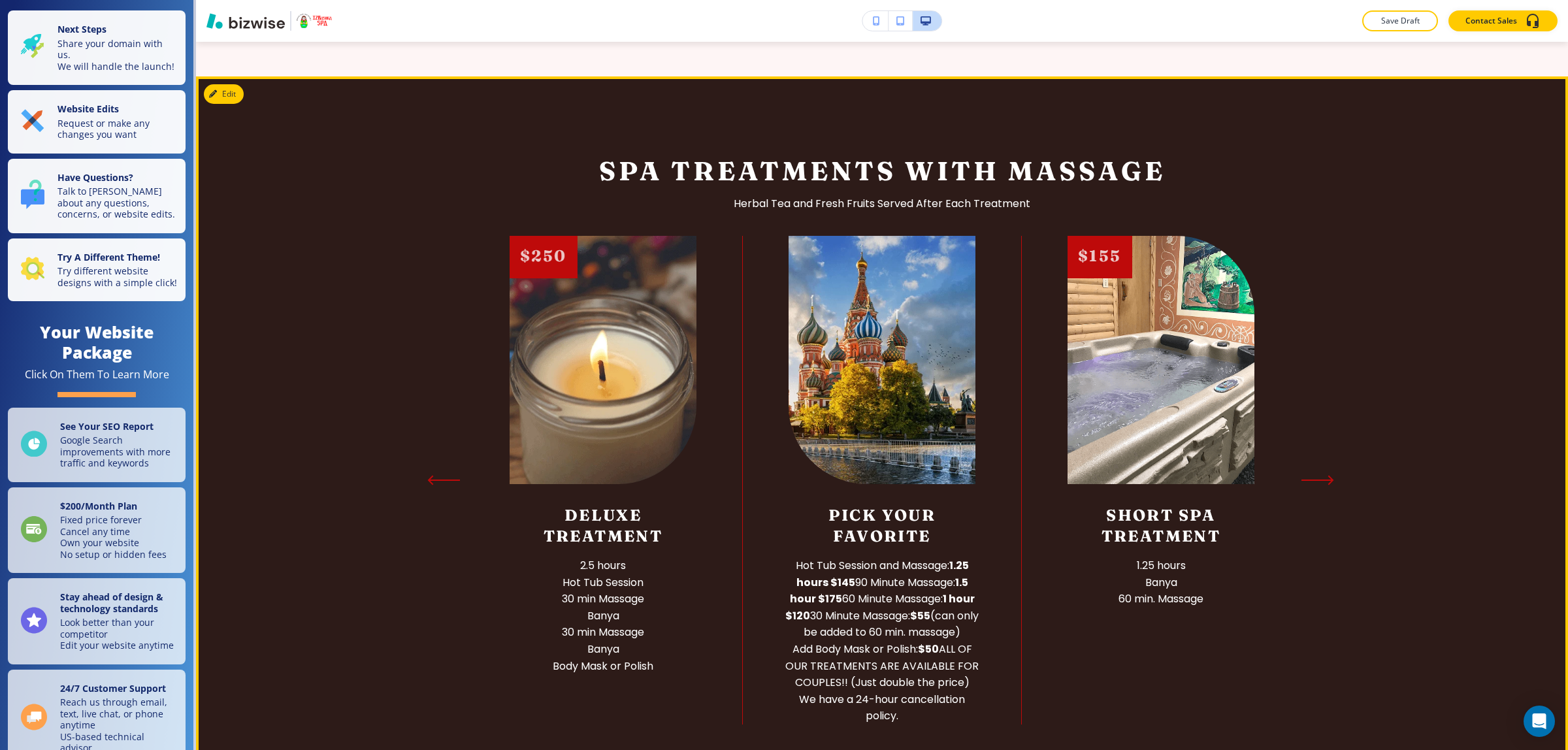
click at [446, 482] on icon "Previous Slide" at bounding box center [443, 480] width 33 height 10
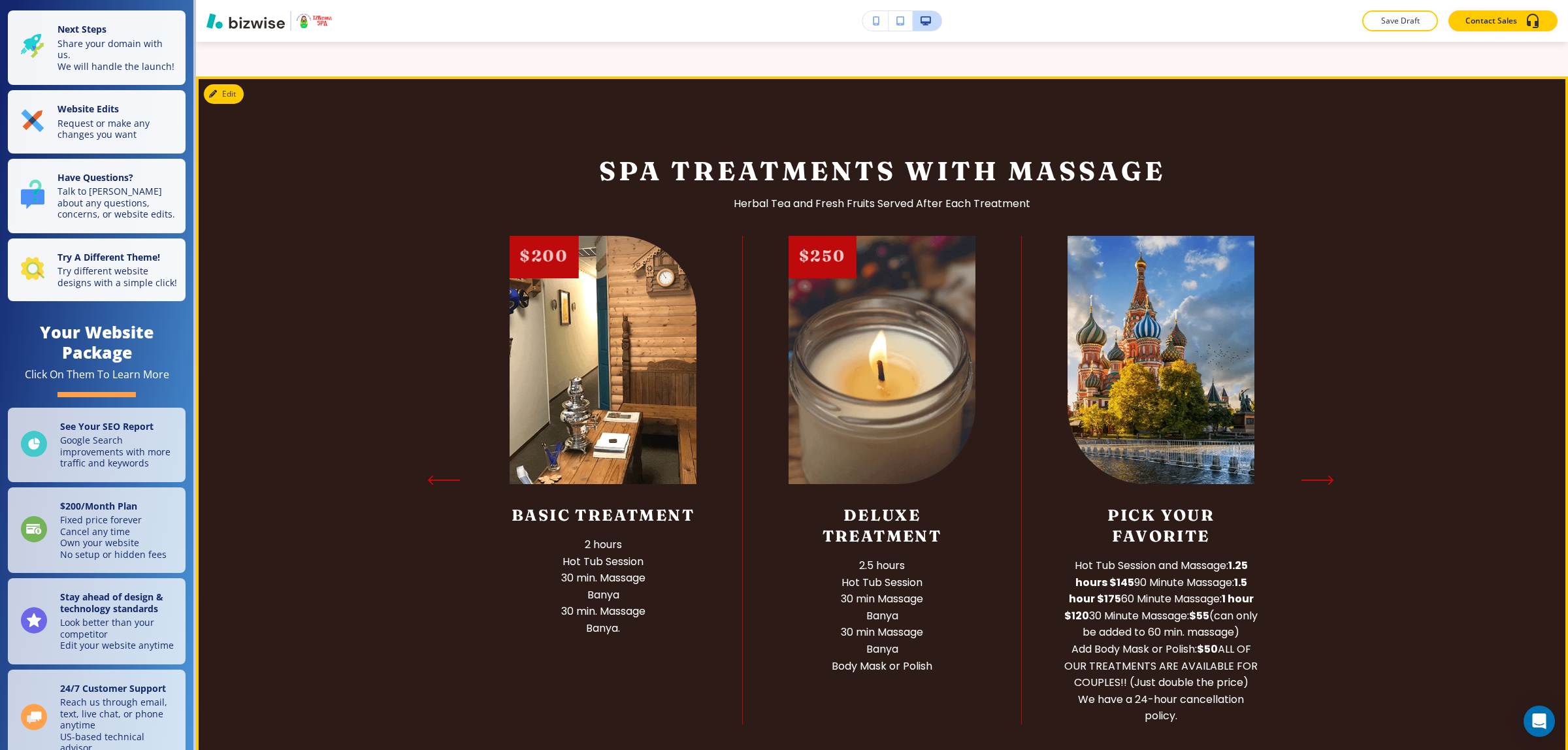
click at [446, 482] on icon "Previous Slide" at bounding box center [443, 480] width 33 height 10
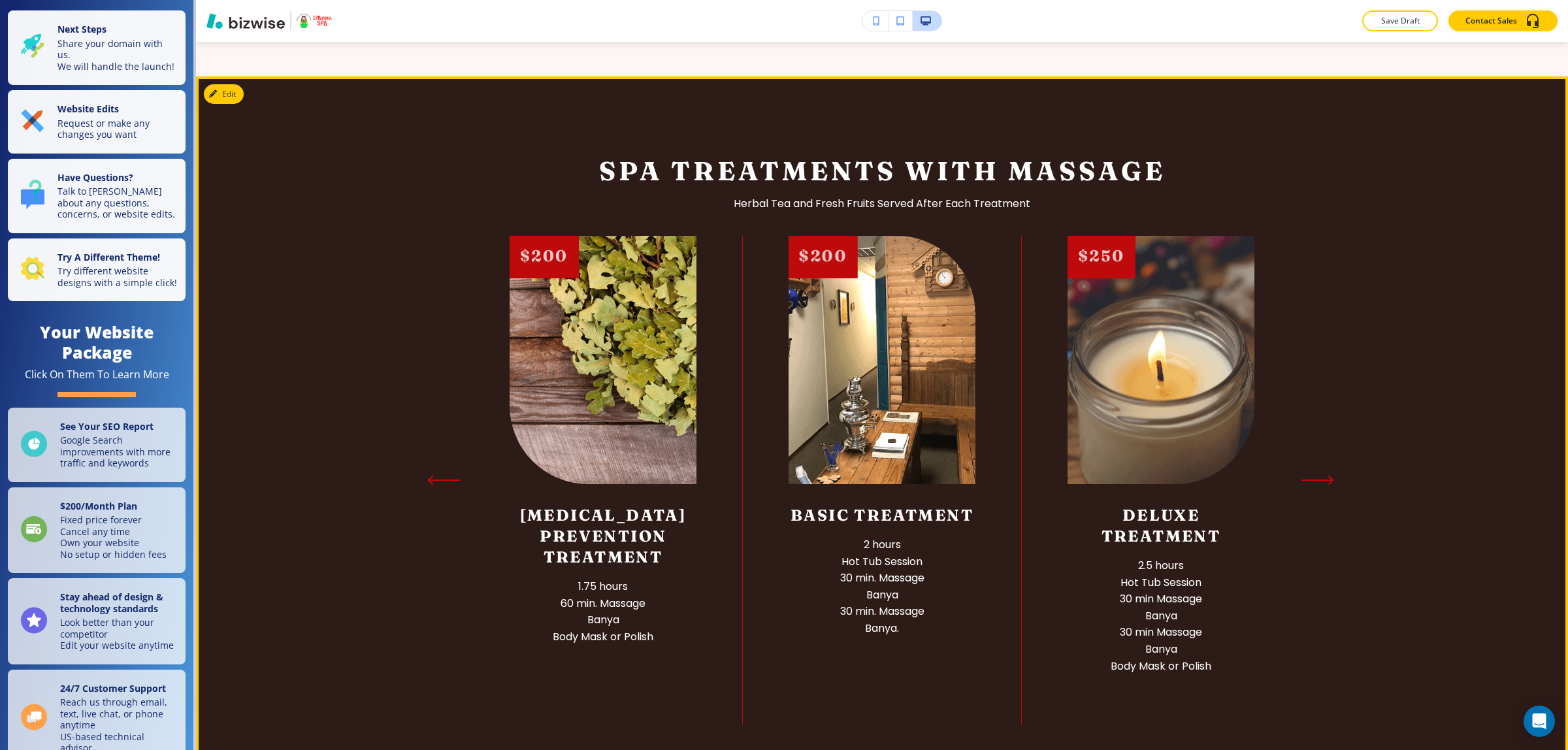
click at [446, 482] on icon "Previous Slide" at bounding box center [443, 480] width 33 height 10
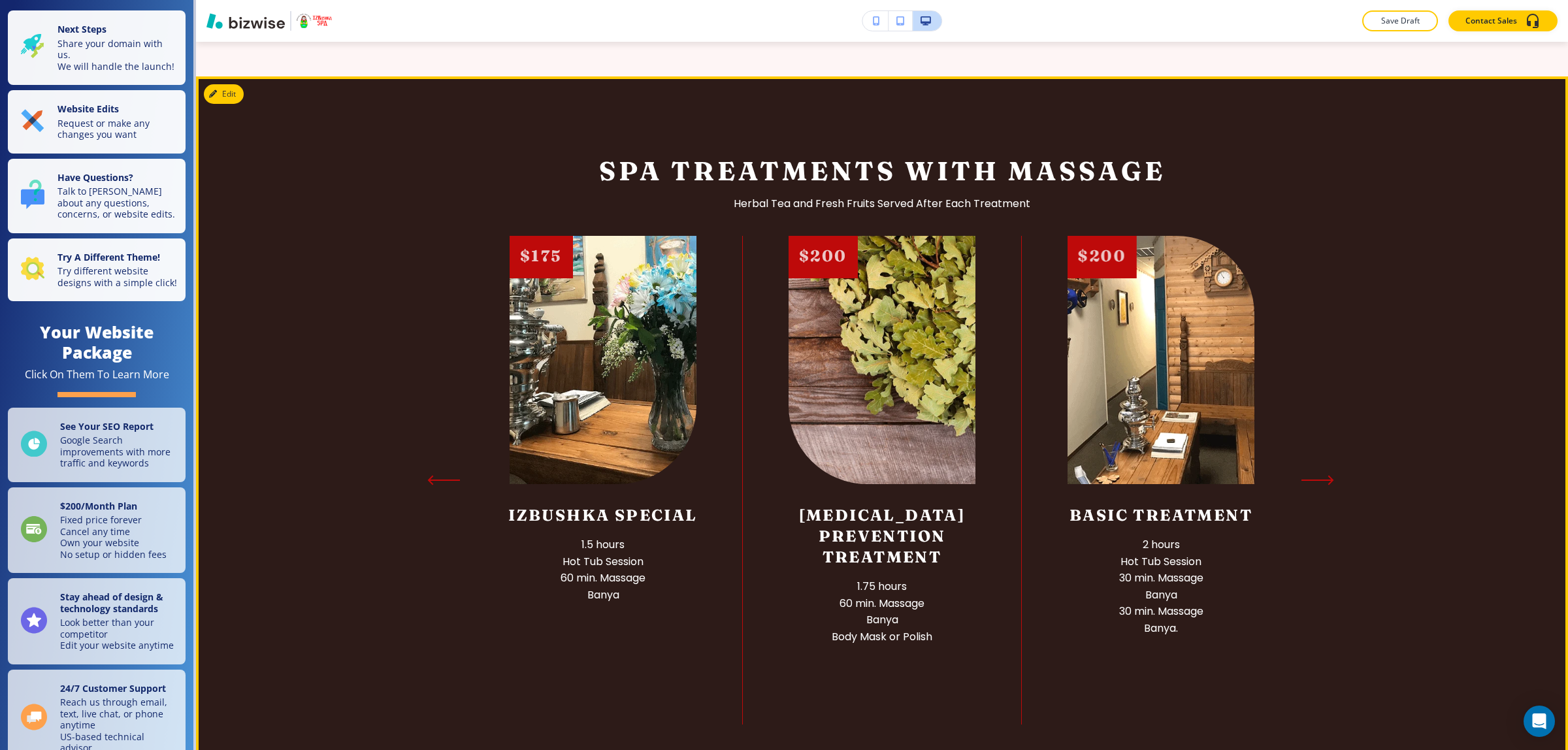
click at [446, 482] on icon "Previous Slide" at bounding box center [443, 480] width 33 height 10
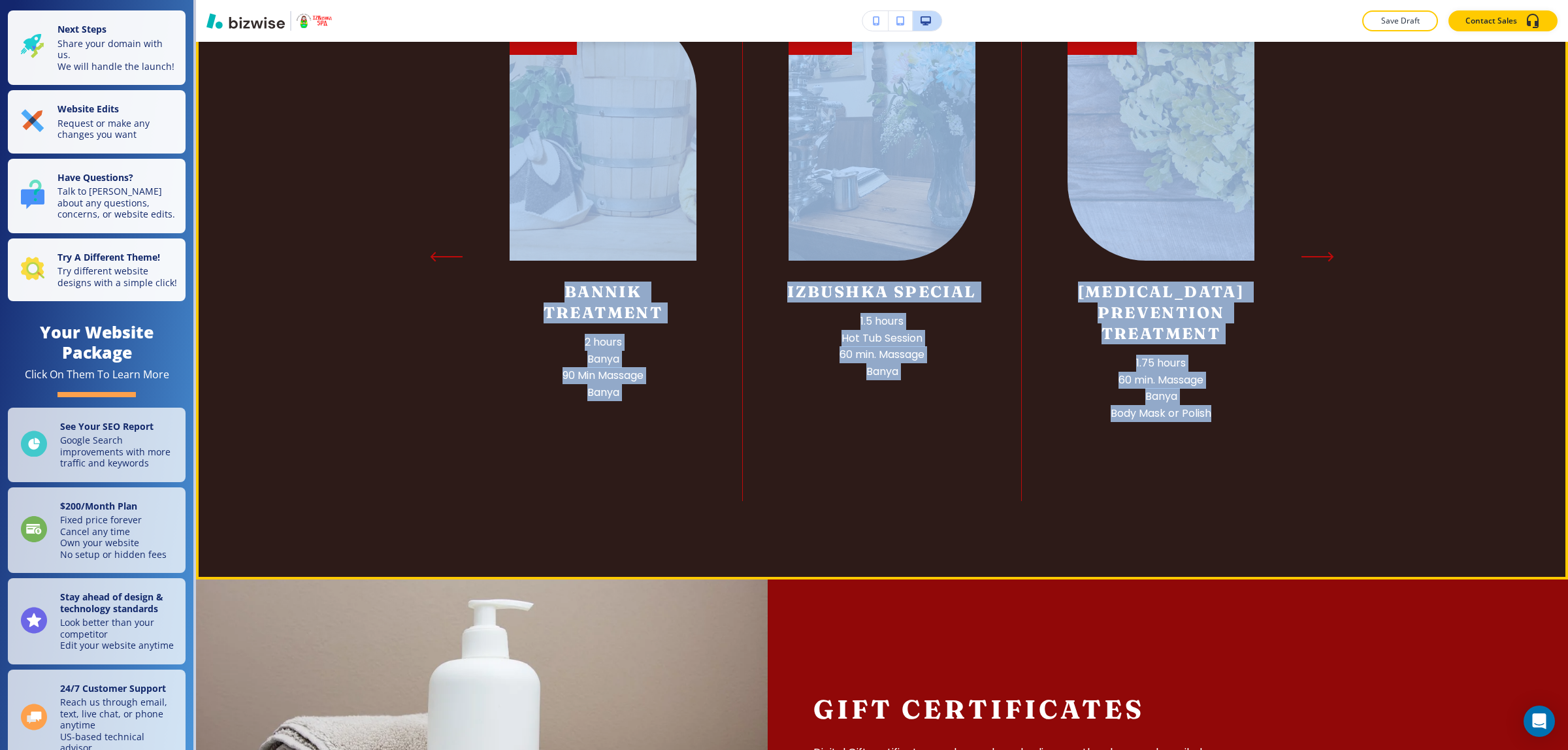
scroll to position [1960, 0]
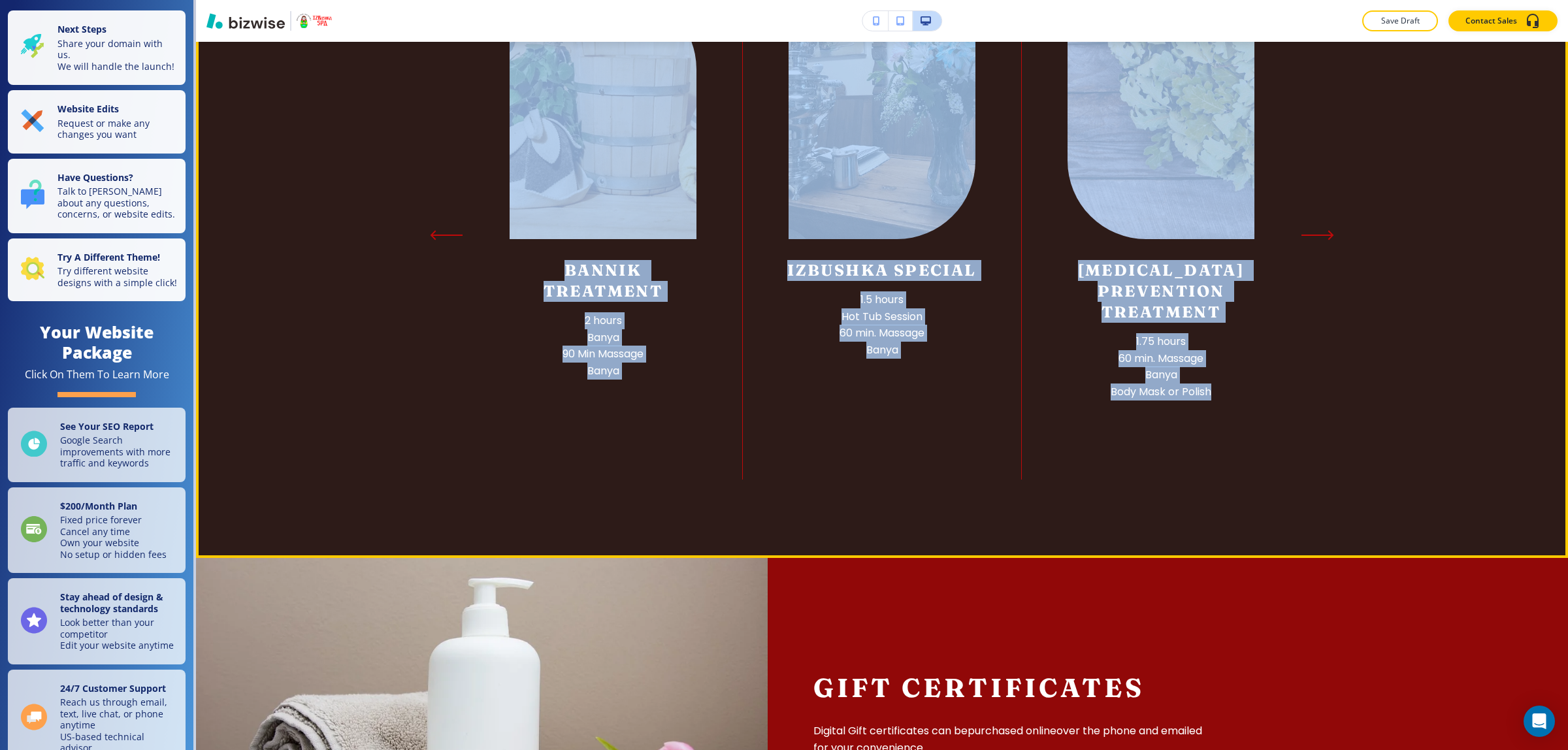
drag, startPoint x: 899, startPoint y: 325, endPoint x: 1219, endPoint y: 354, distance: 321.3
click at [1219, 354] on main "Edit Our Services Explore our range of therapeutic treatments at competitive pr…" at bounding box center [882, 364] width 1372 height 4408
copy main "Lor Ipsumdol Sitamet con adipi el seddoeiusmo temporinci ut laboreetdol magnaa.…"
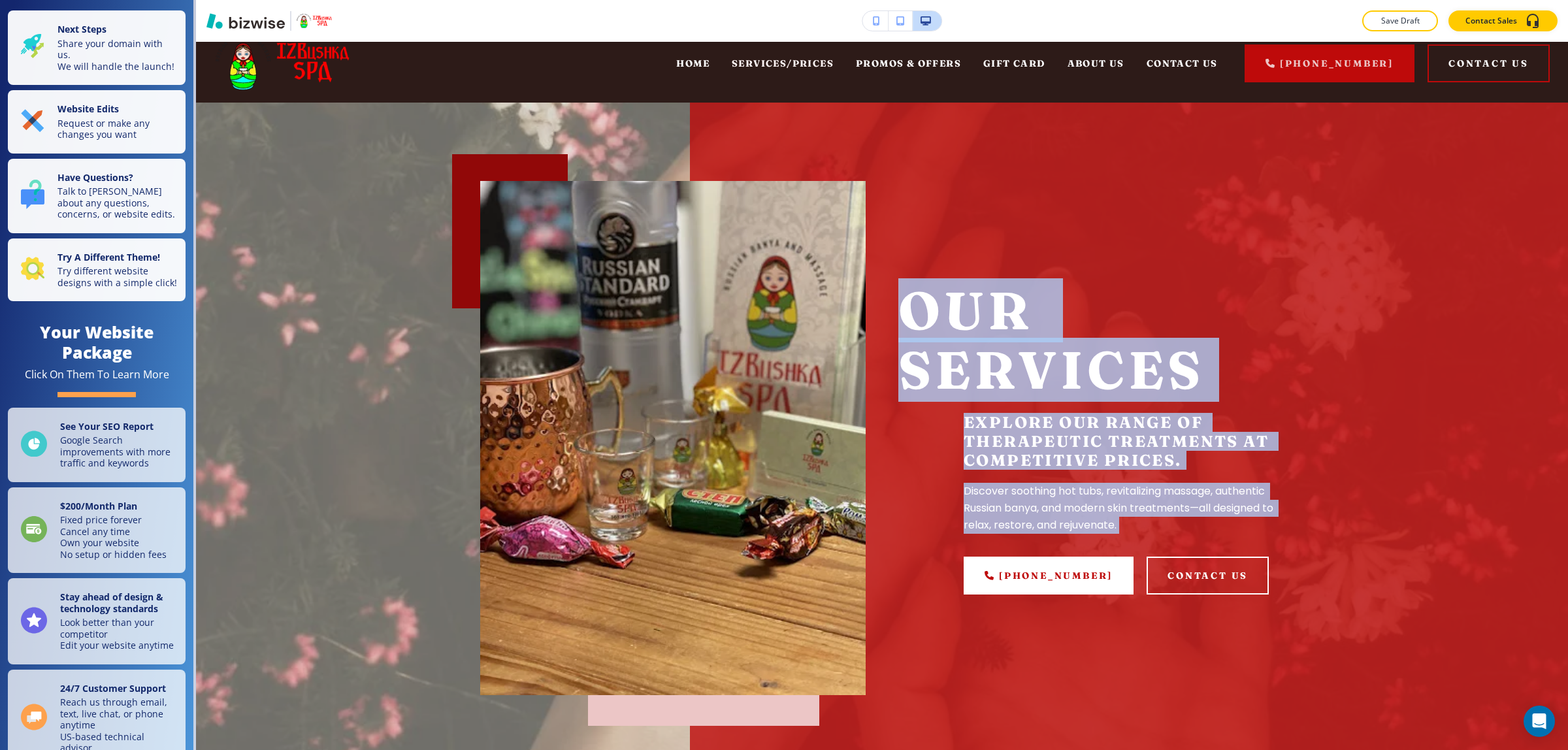
scroll to position [0, 0]
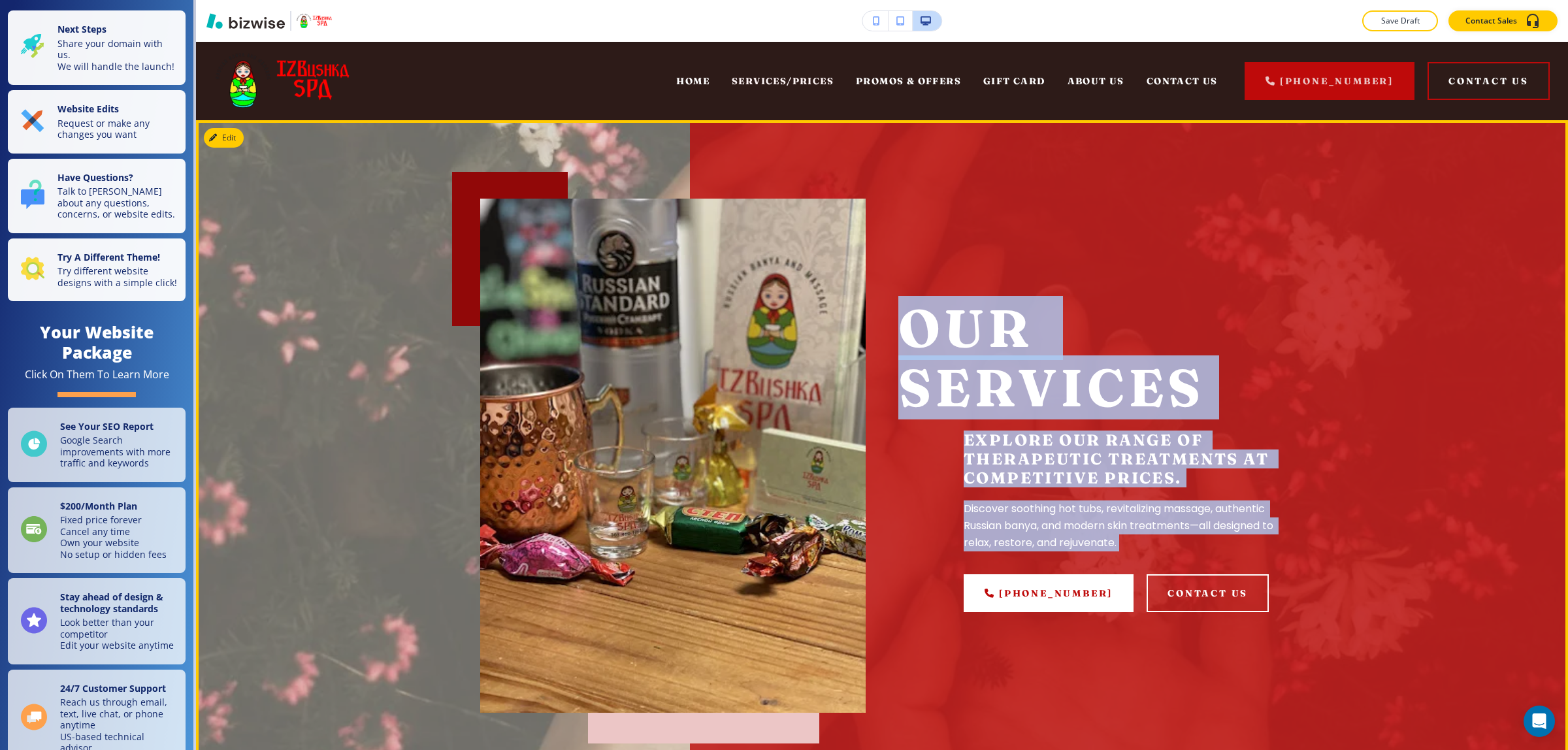
click at [1044, 425] on div "Our Services Explore our range of therapeutic treatments at competitive prices.…" at bounding box center [1091, 456] width 386 height 314
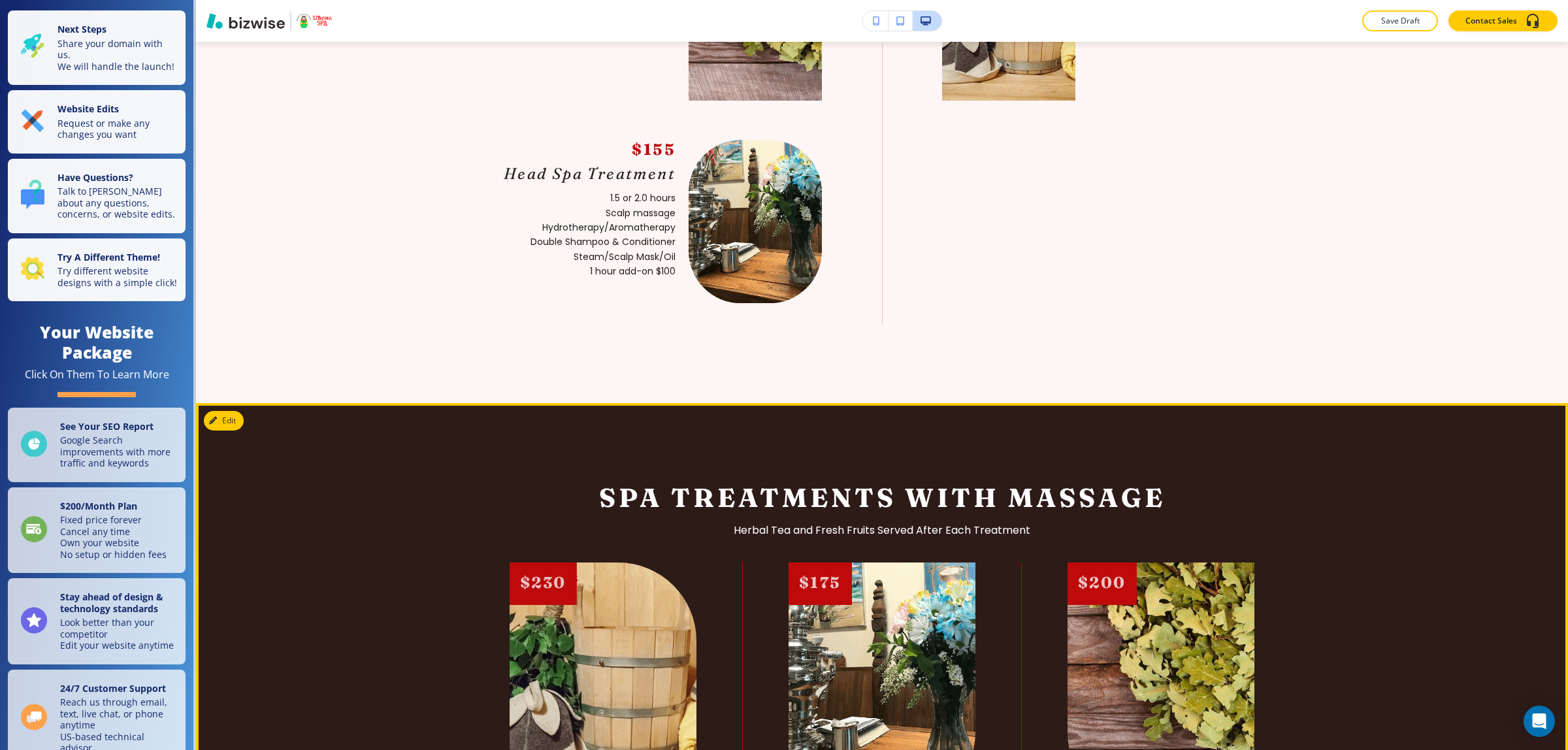
scroll to position [1797, 0]
